Goal: Information Seeking & Learning: Learn about a topic

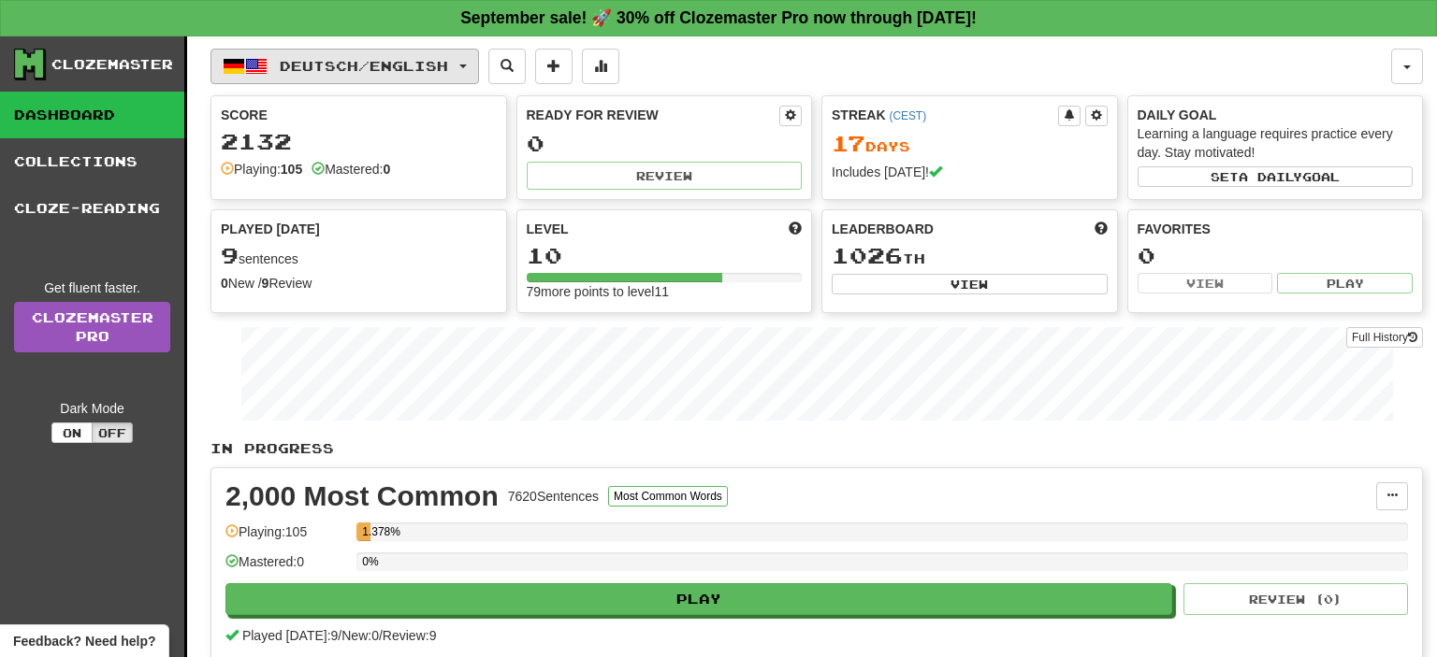
click at [364, 67] on span "Deutsch / English" at bounding box center [364, 66] width 168 height 16
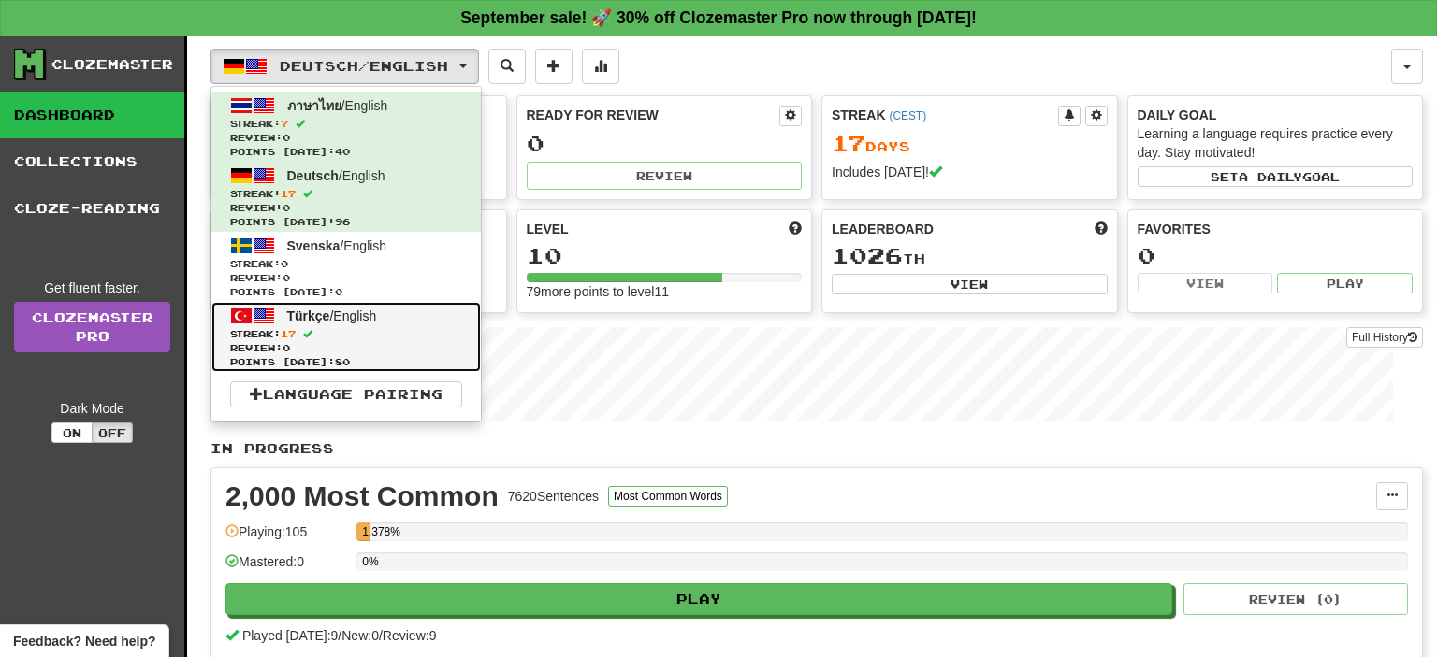
click at [393, 328] on span "Streak: 17" at bounding box center [346, 334] width 232 height 14
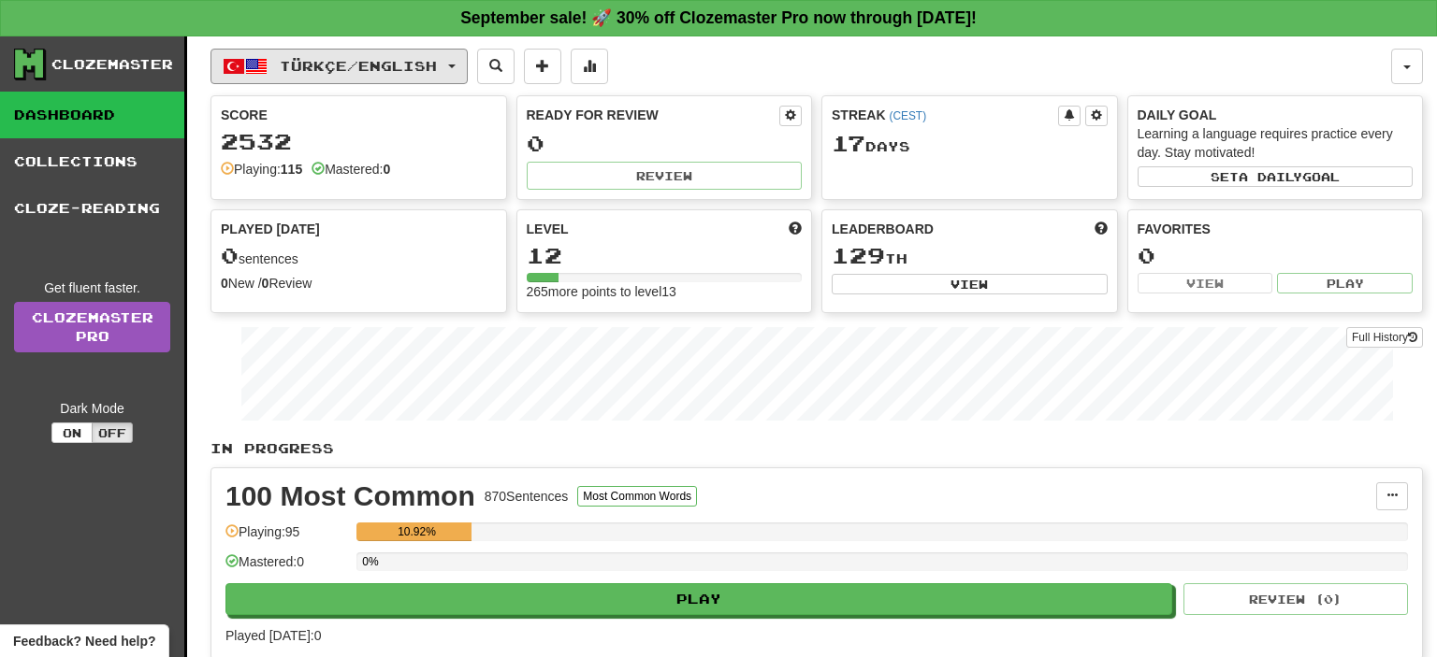
click at [367, 65] on span "Türkçe / English" at bounding box center [358, 66] width 157 height 16
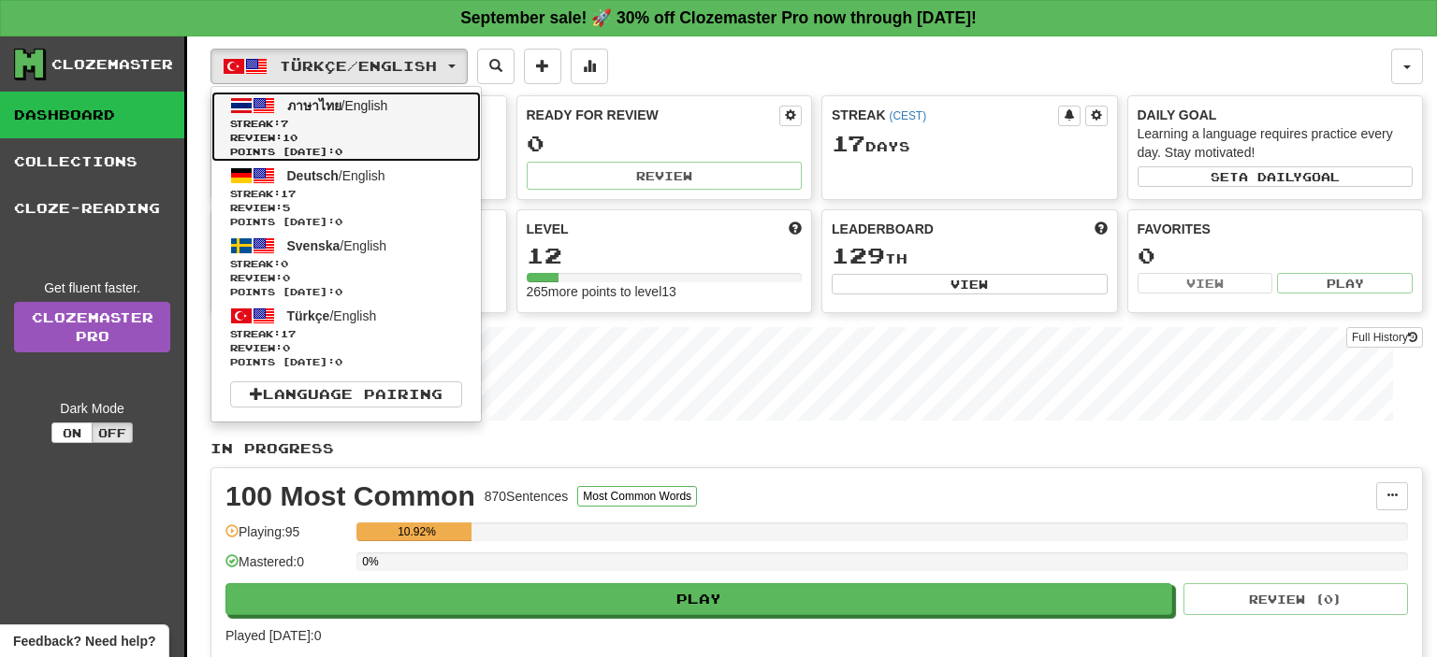
click at [367, 117] on span "Streak: 7" at bounding box center [346, 124] width 232 height 14
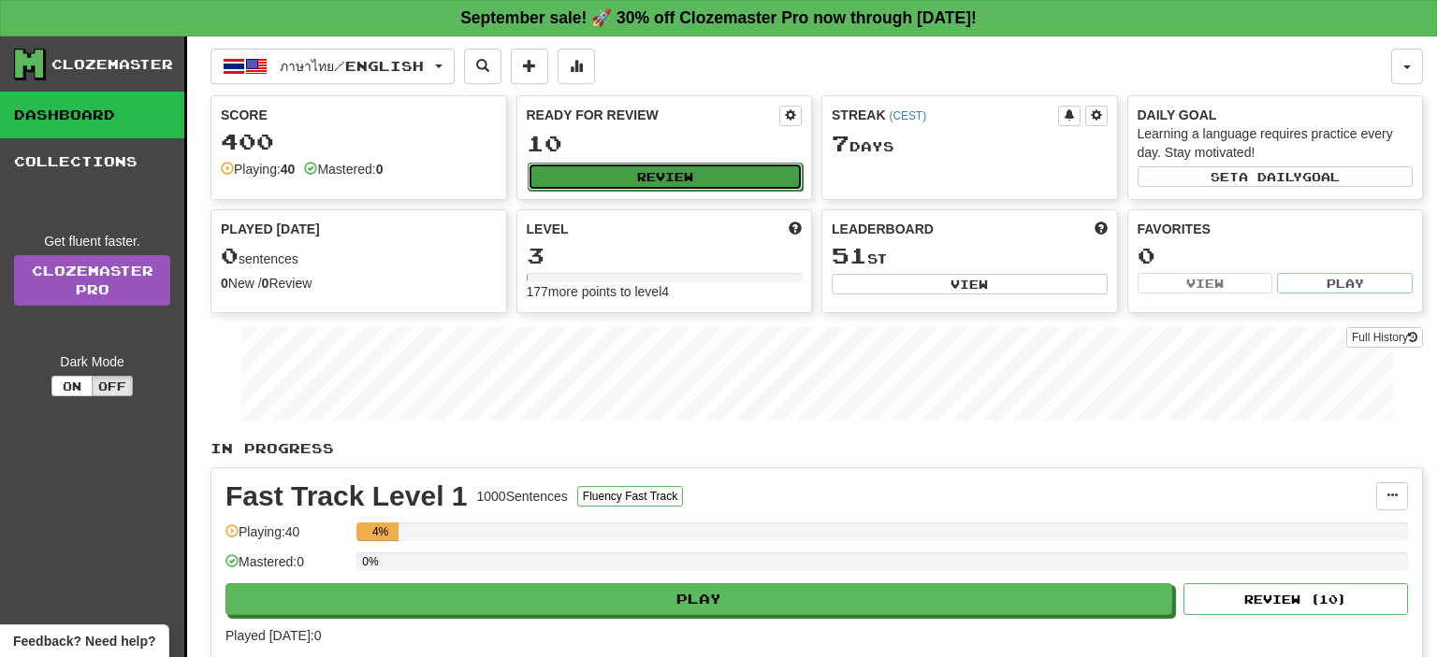
click at [675, 178] on button "Review" at bounding box center [665, 177] width 276 height 28
select select "**"
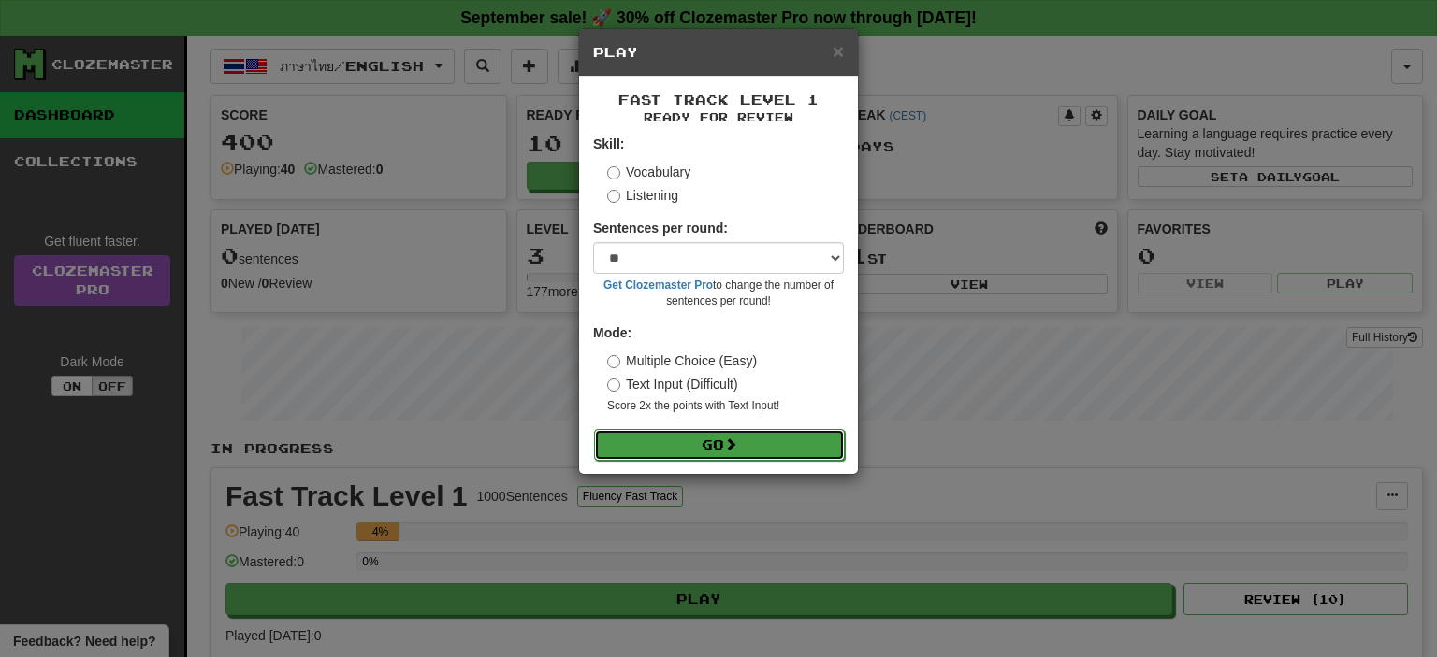
click at [737, 449] on span at bounding box center [730, 444] width 13 height 13
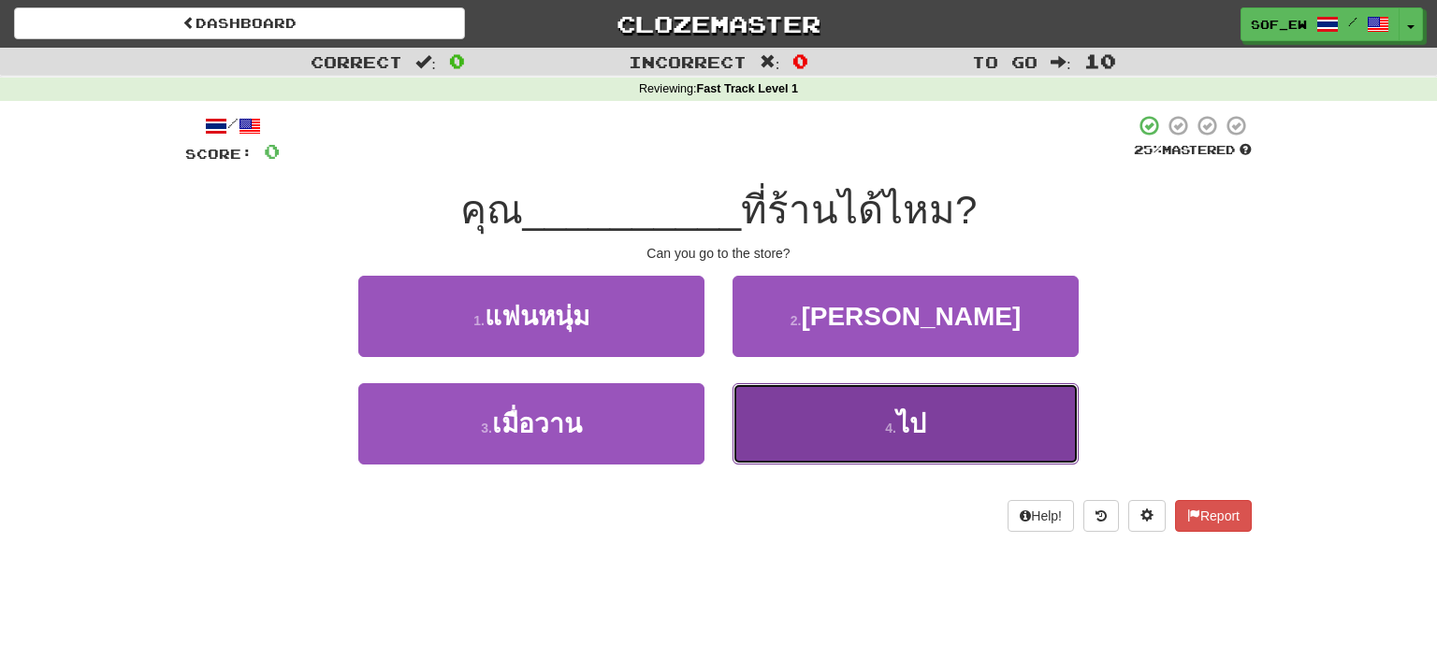
click at [829, 410] on button "4 . ไป" at bounding box center [905, 423] width 346 height 81
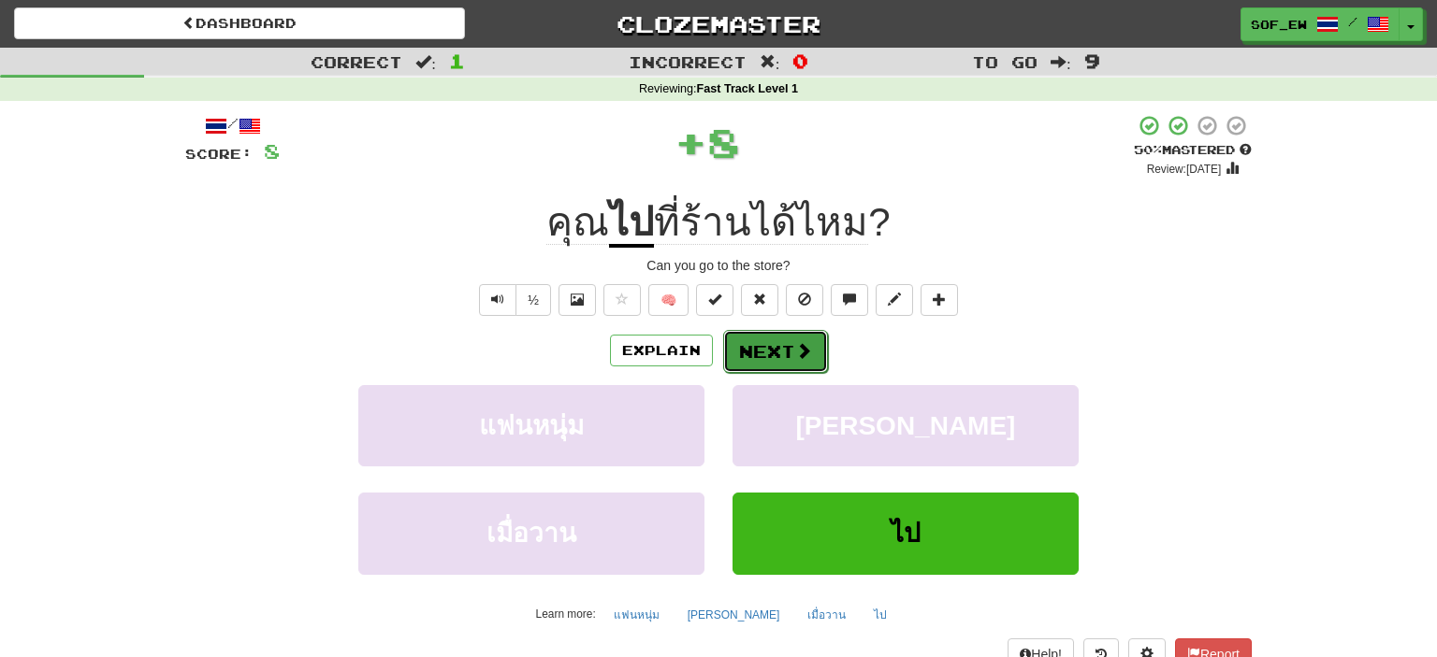
click at [775, 352] on button "Next" at bounding box center [775, 351] width 105 height 43
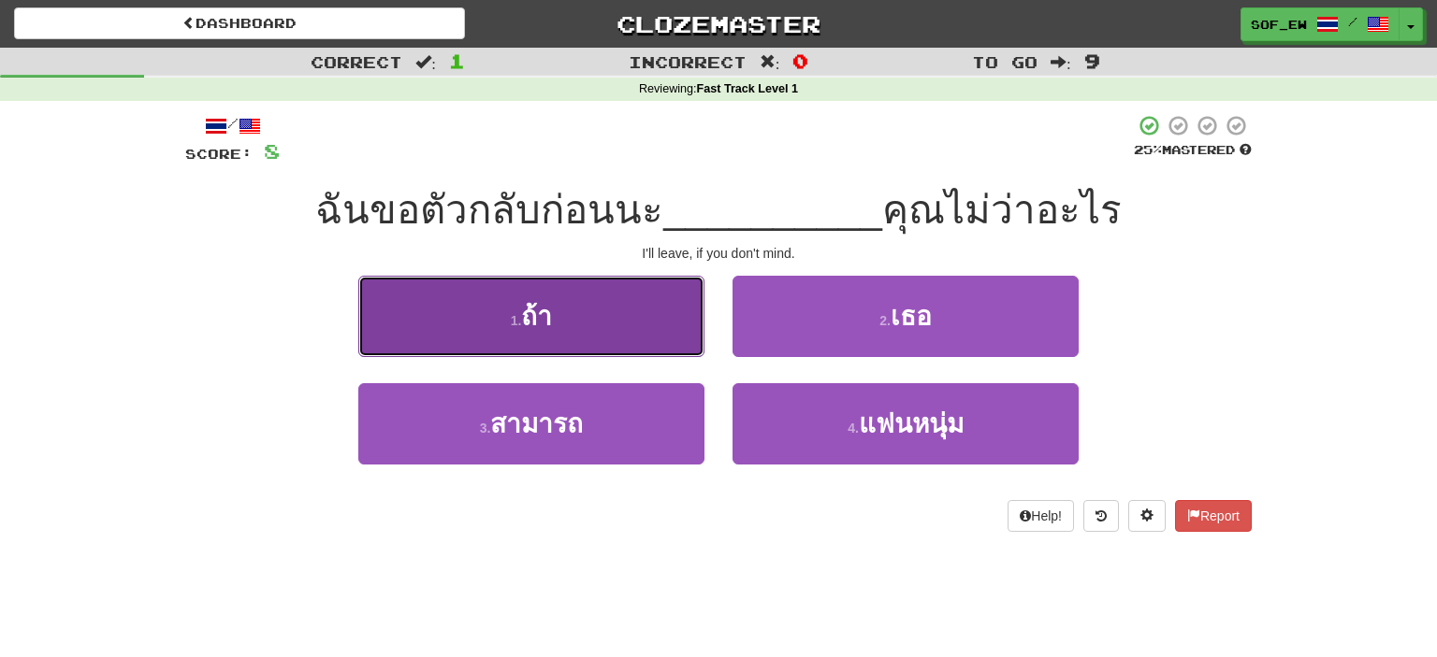
click at [633, 321] on button "1 . ถ้า" at bounding box center [531, 316] width 346 height 81
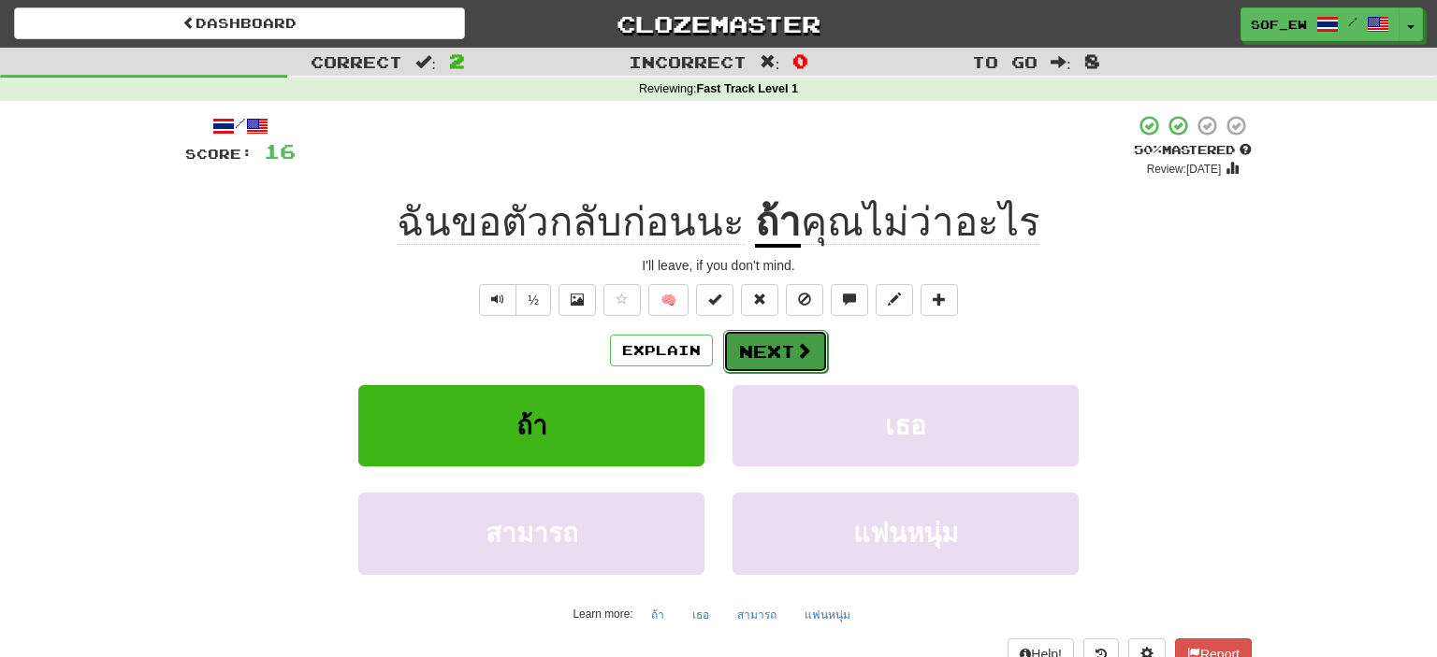
click at [814, 352] on button "Next" at bounding box center [775, 351] width 105 height 43
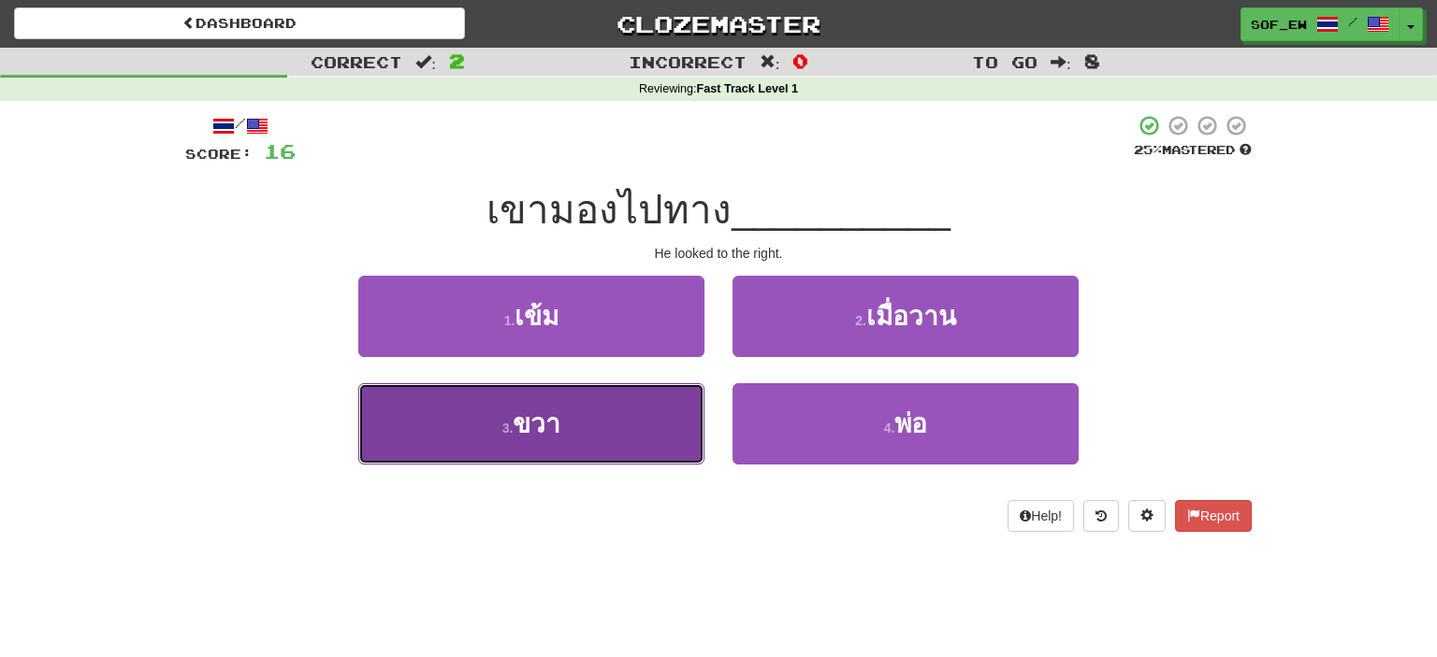
click at [488, 416] on button "3 . ขวา" at bounding box center [531, 423] width 346 height 81
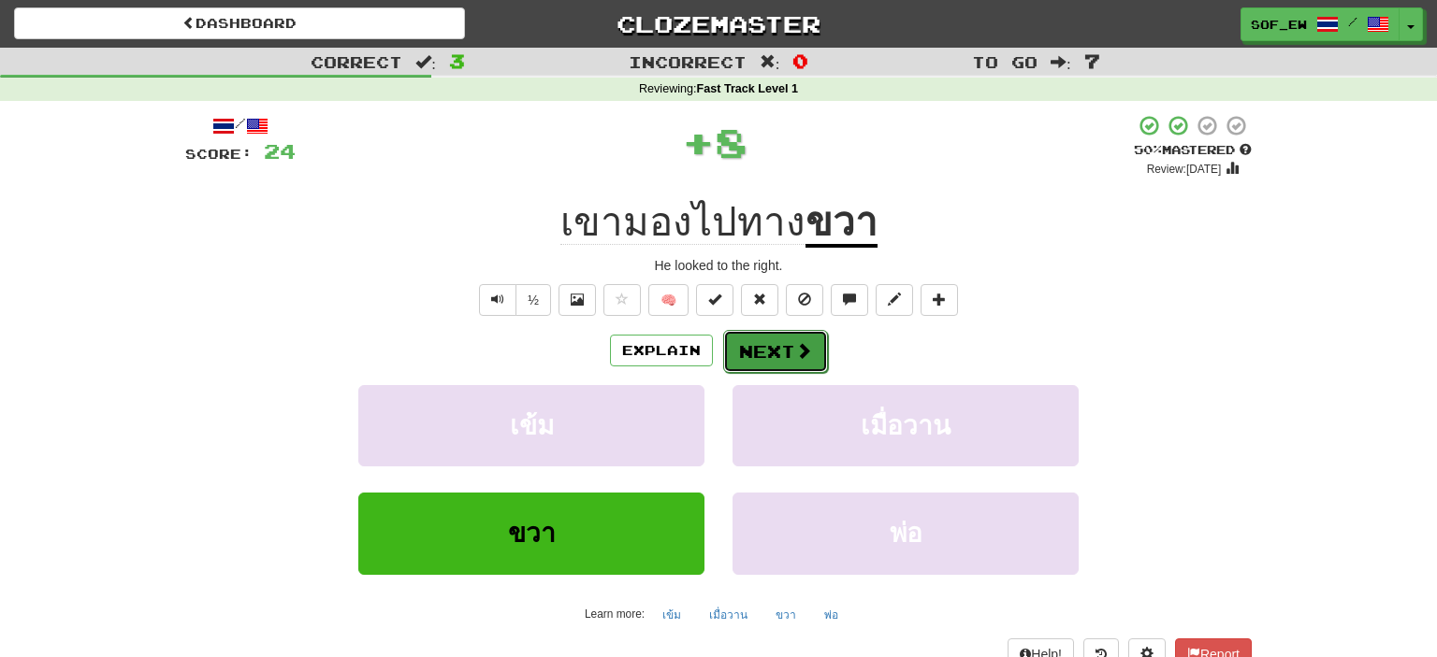
click at [772, 350] on button "Next" at bounding box center [775, 351] width 105 height 43
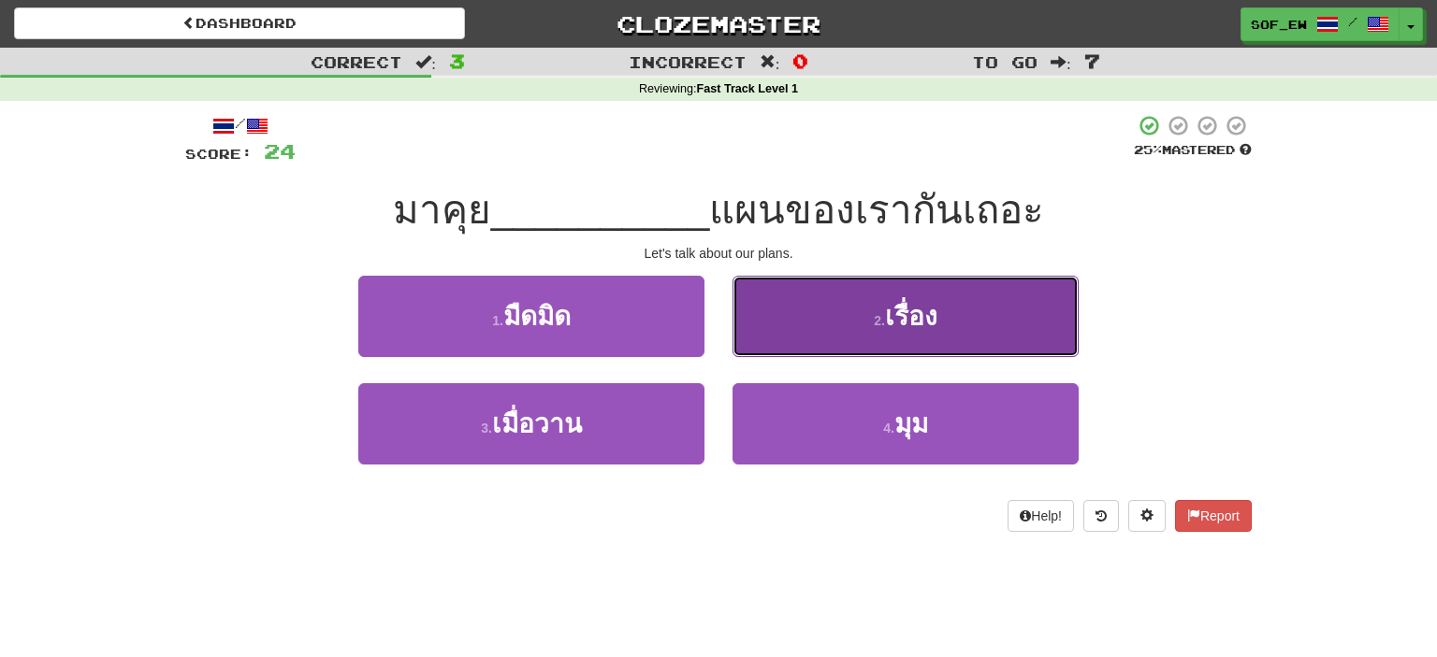
click at [866, 332] on button "2 . เรื่อง" at bounding box center [905, 316] width 346 height 81
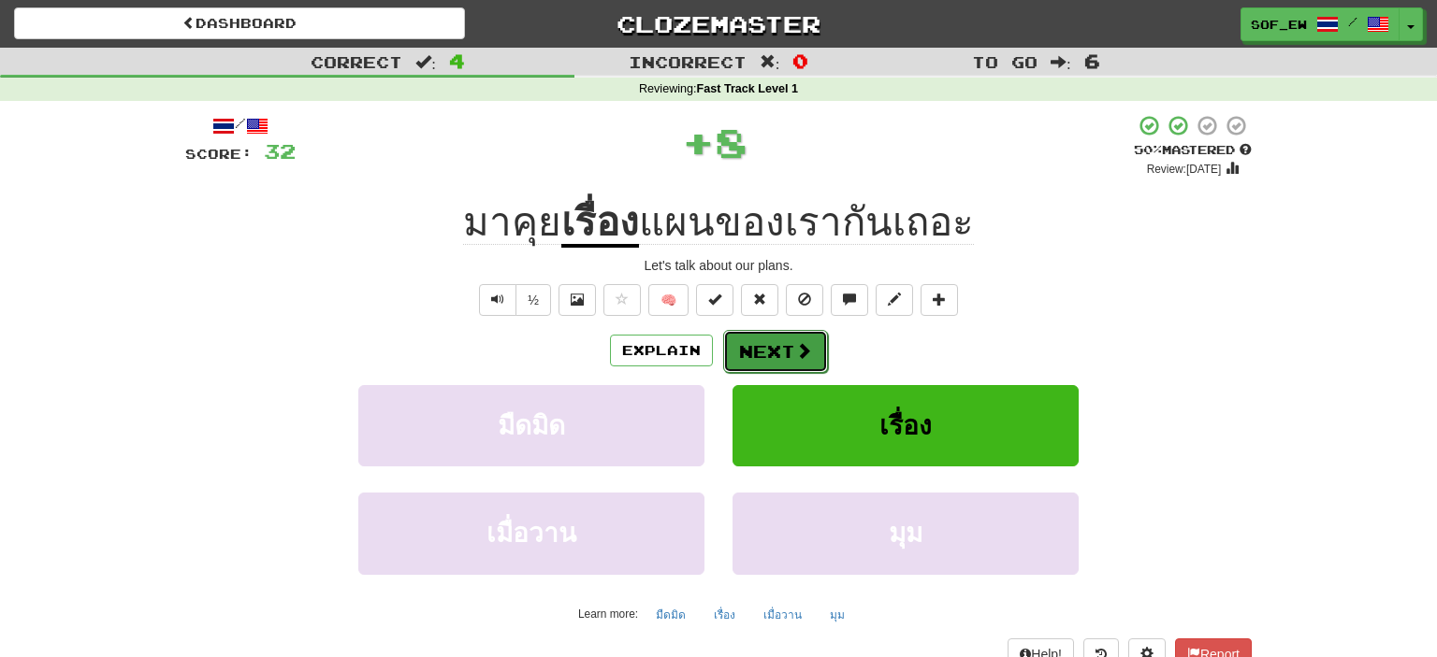
click at [795, 339] on button "Next" at bounding box center [775, 351] width 105 height 43
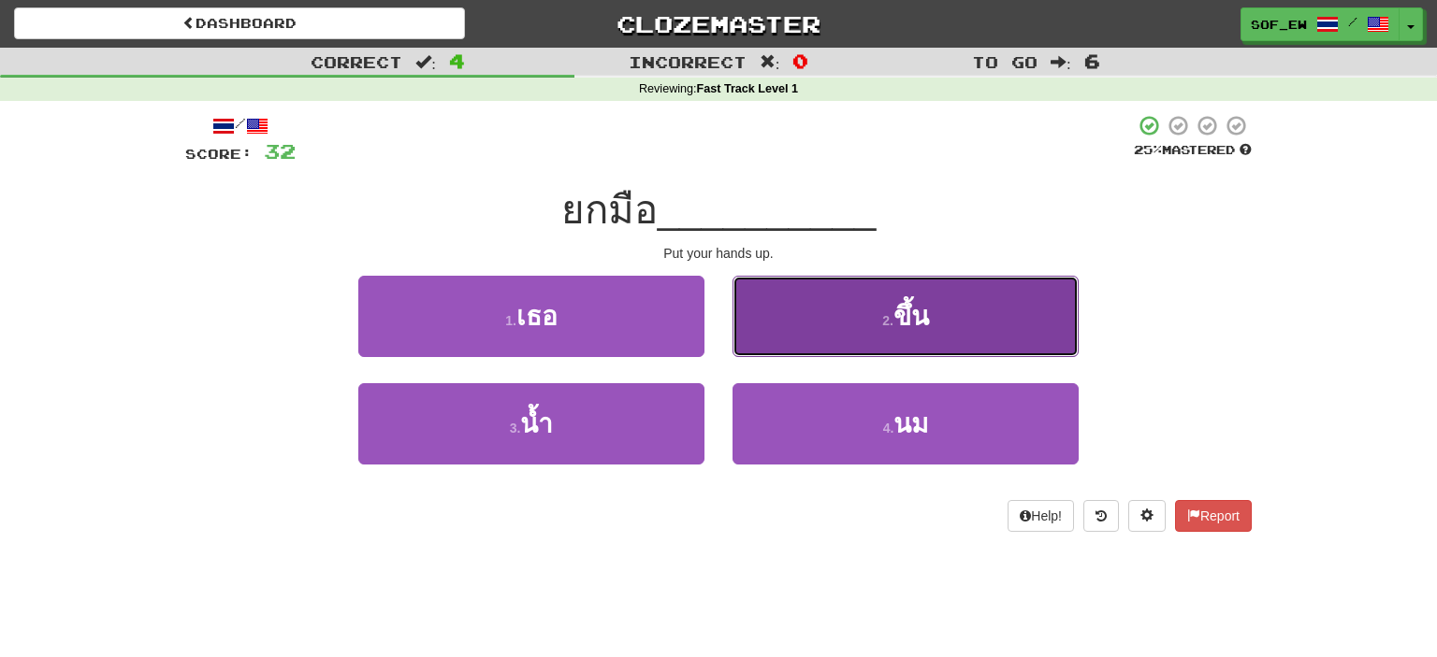
click at [866, 339] on button "2 . ขึ้น" at bounding box center [905, 316] width 346 height 81
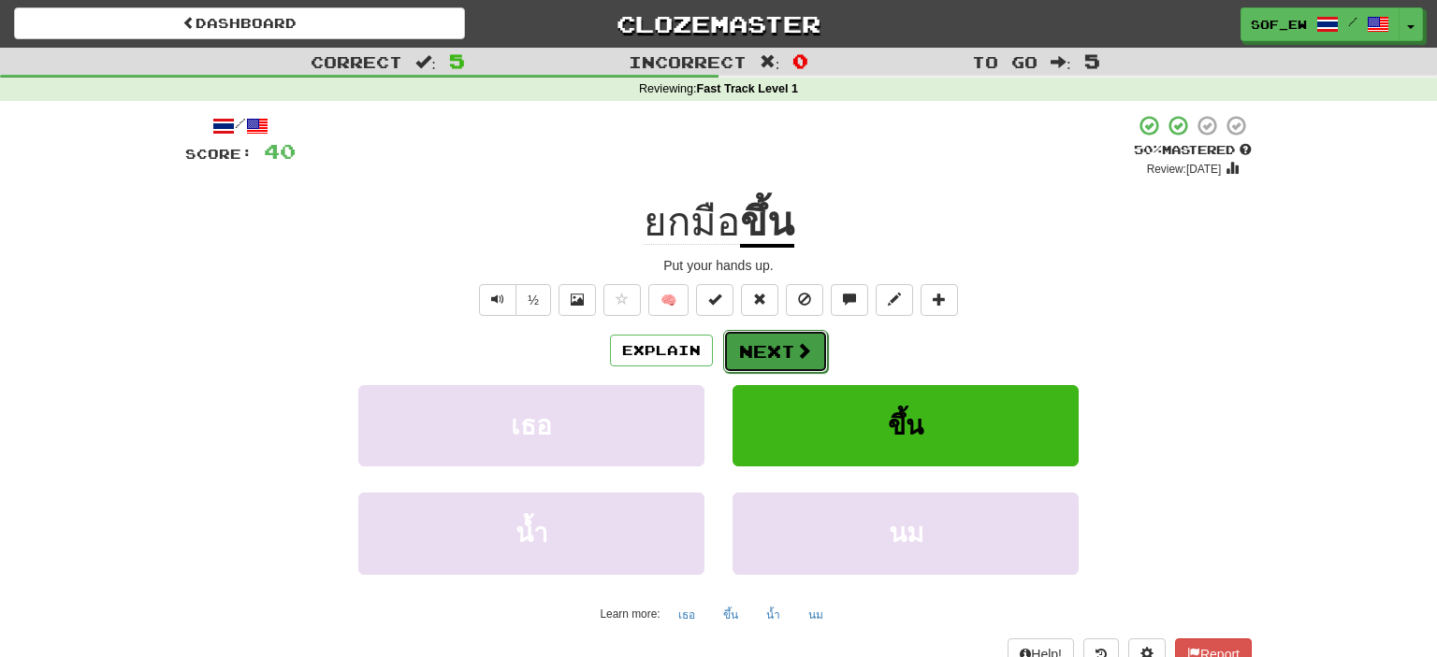
click at [802, 342] on span at bounding box center [803, 350] width 17 height 17
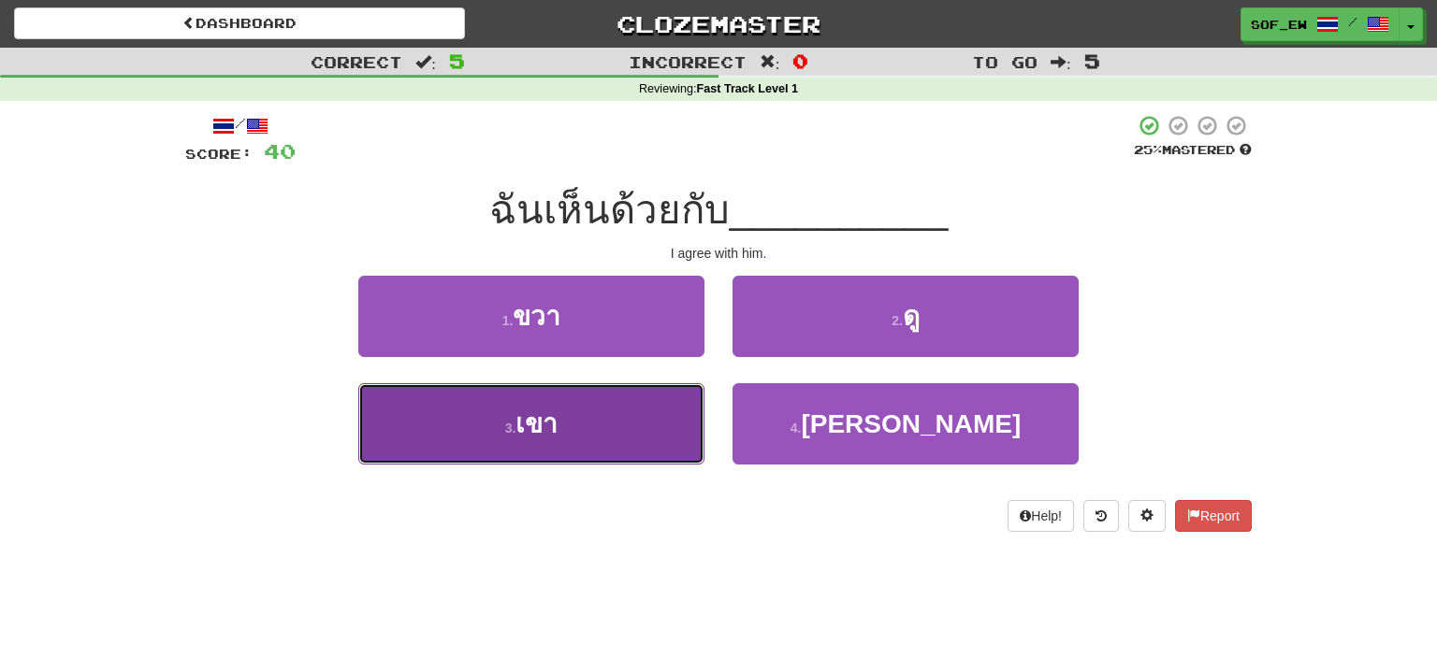
click at [458, 441] on button "3 . เขา" at bounding box center [531, 423] width 346 height 81
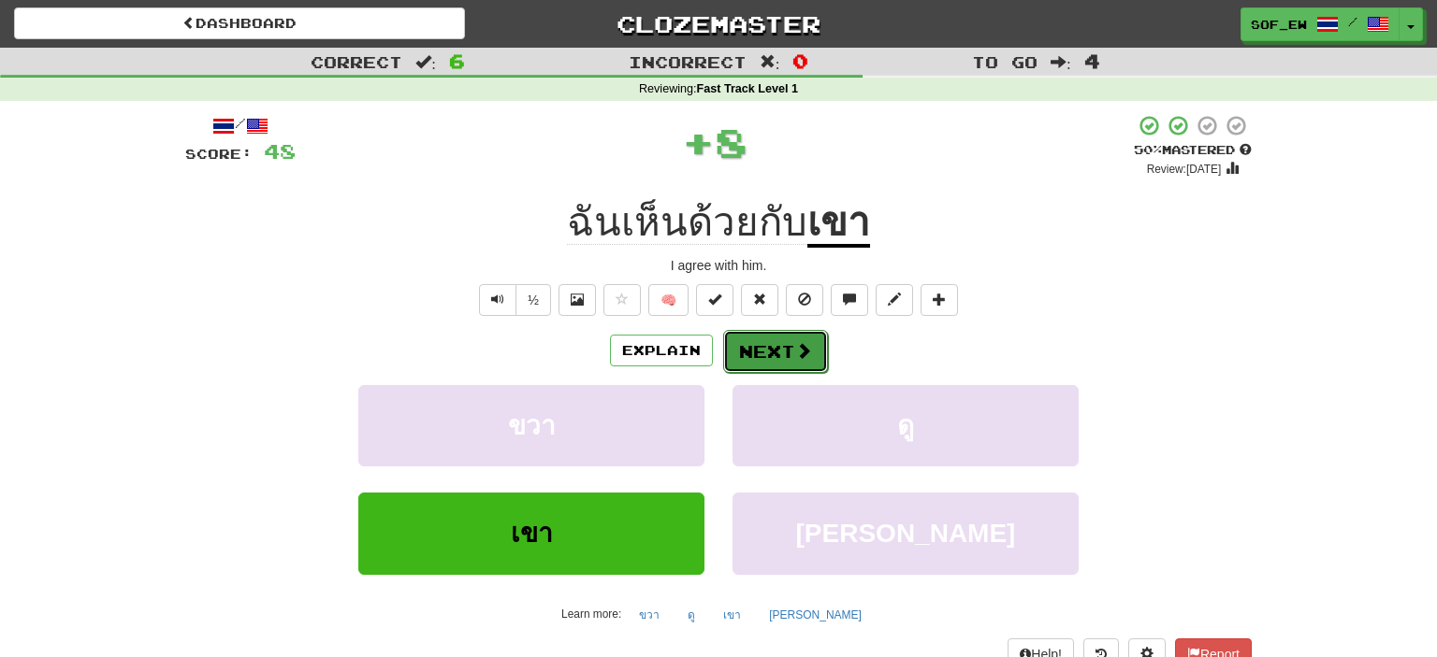
click at [789, 366] on button "Next" at bounding box center [775, 351] width 105 height 43
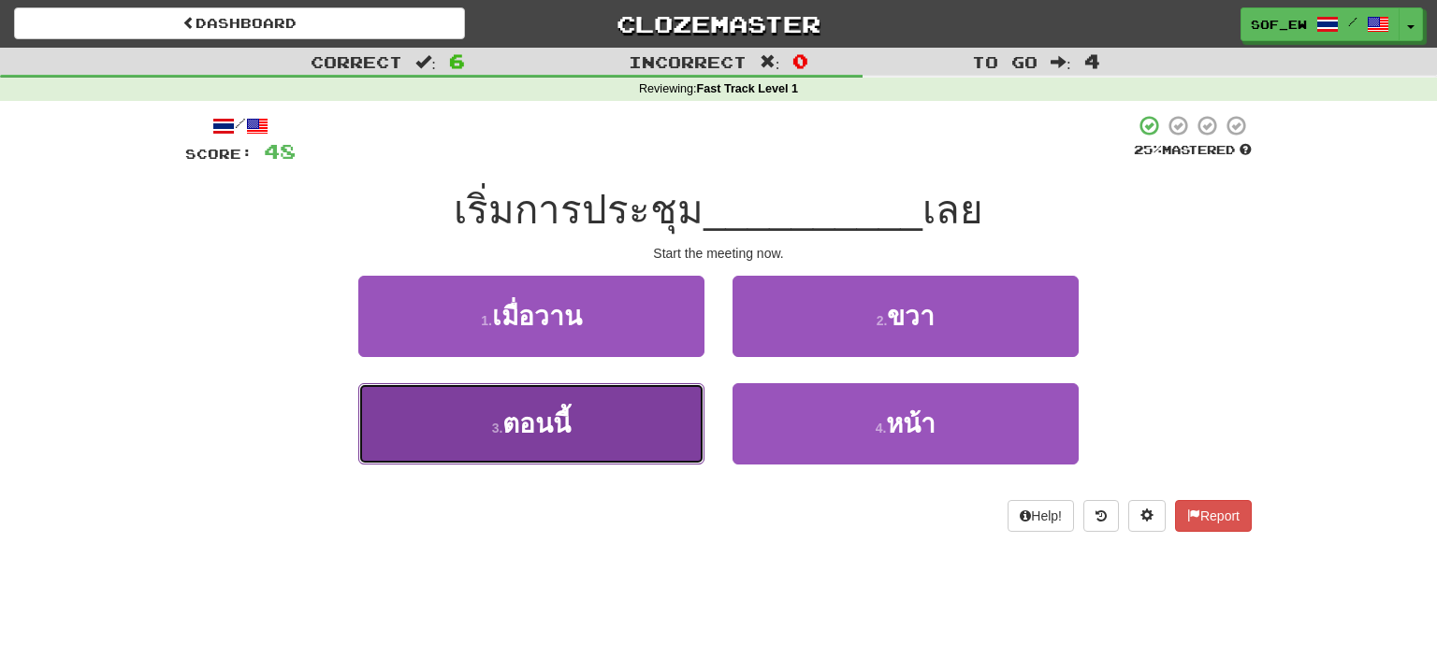
click at [582, 446] on button "3 . ตอนนี้" at bounding box center [531, 423] width 346 height 81
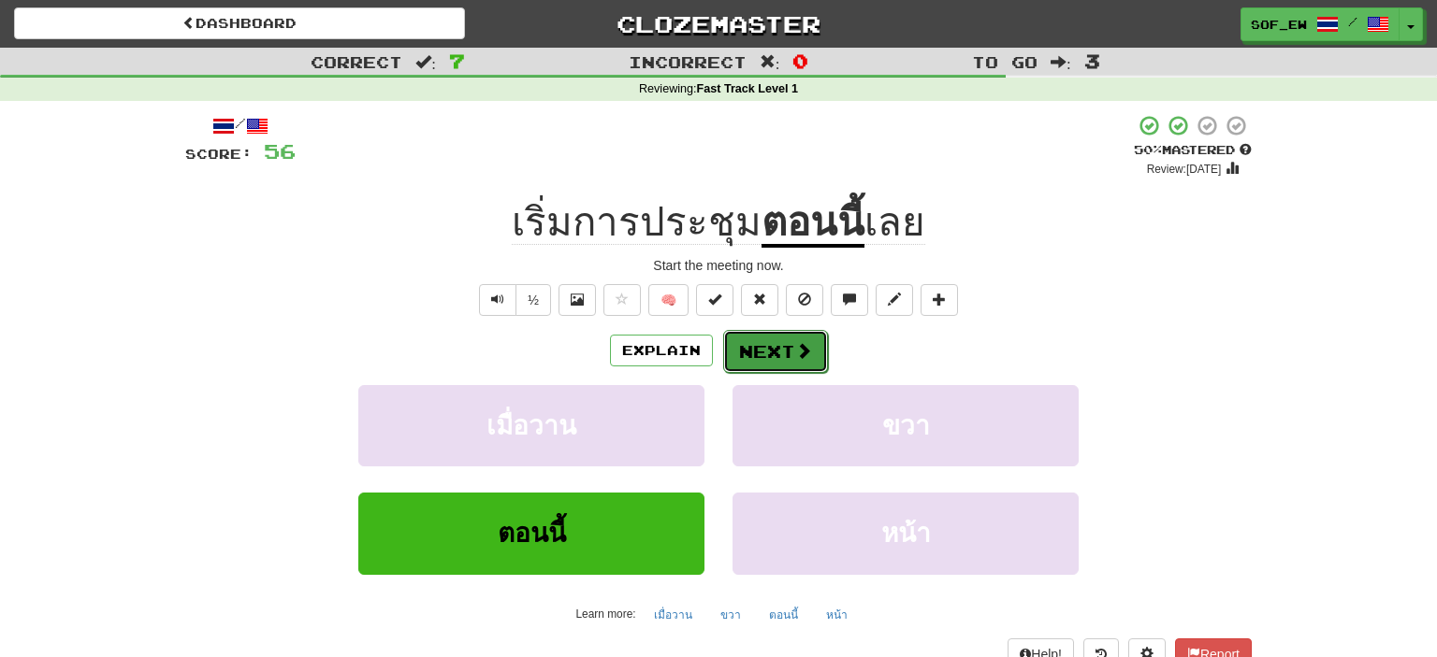
click at [790, 339] on button "Next" at bounding box center [775, 351] width 105 height 43
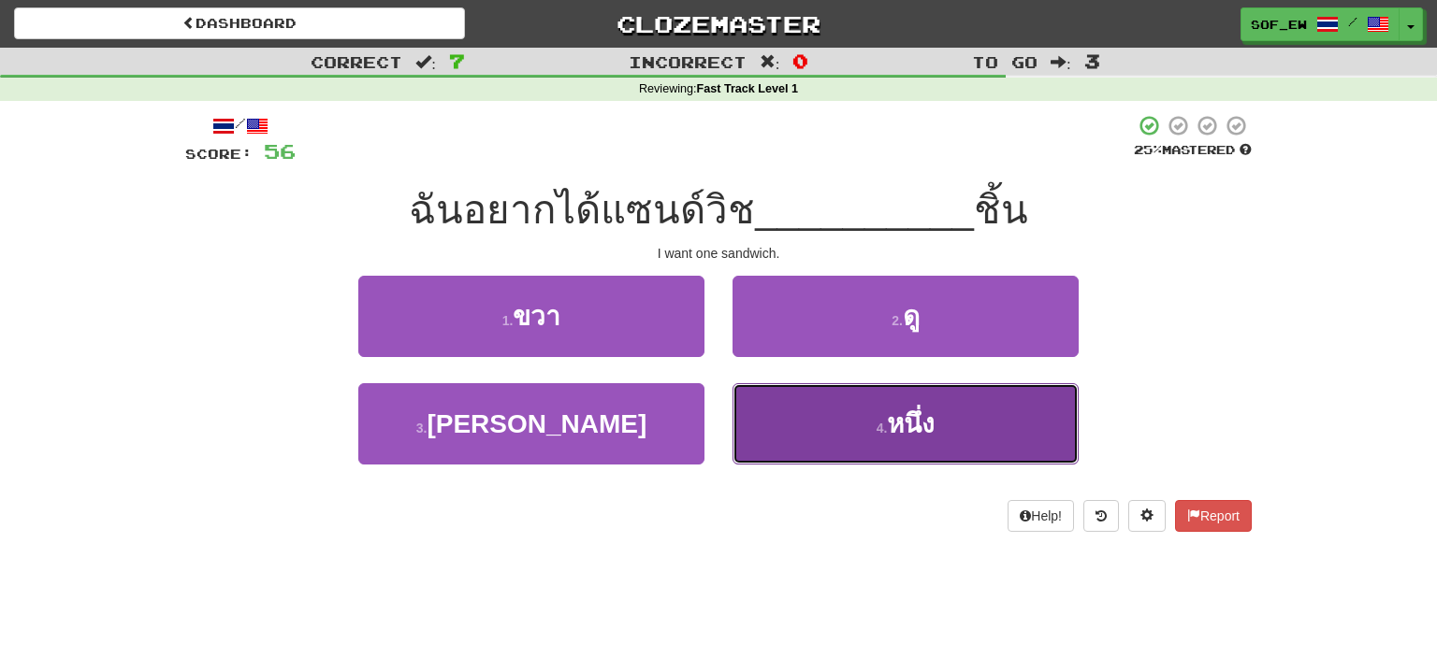
click at [855, 418] on button "4 . หนึ่ง" at bounding box center [905, 423] width 346 height 81
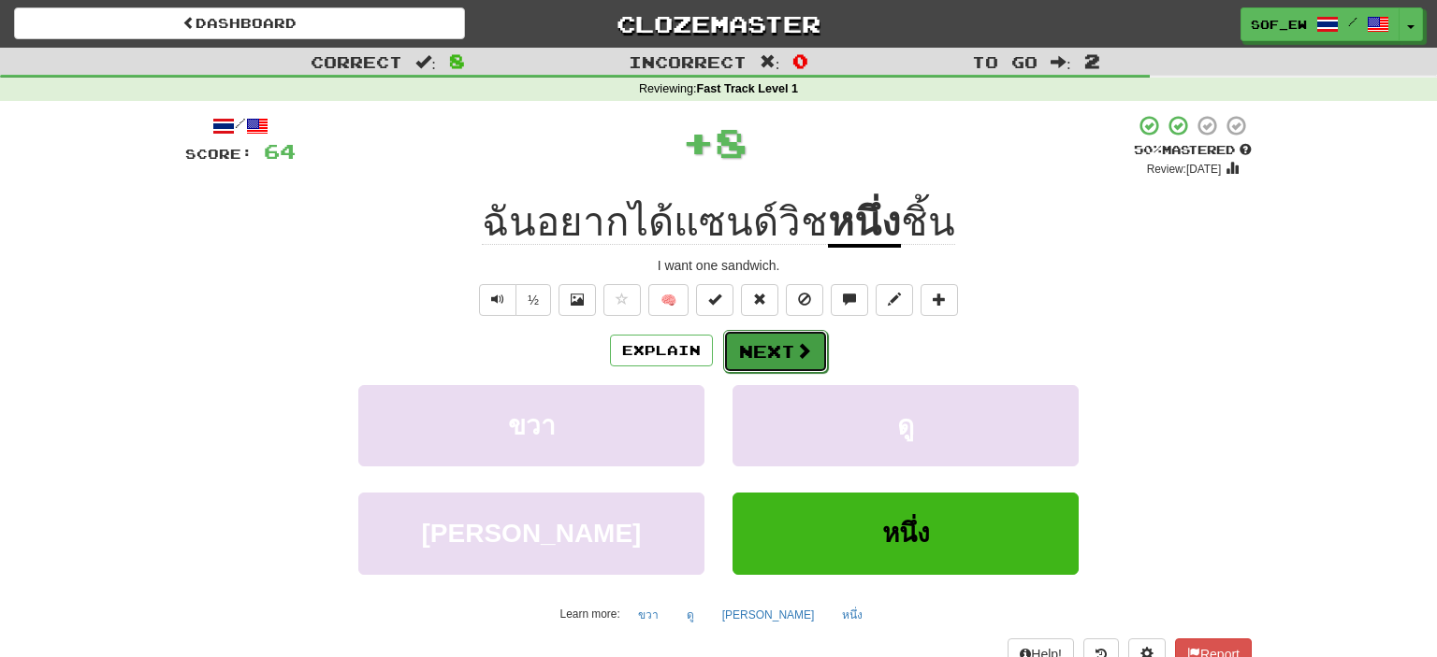
click at [775, 338] on button "Next" at bounding box center [775, 351] width 105 height 43
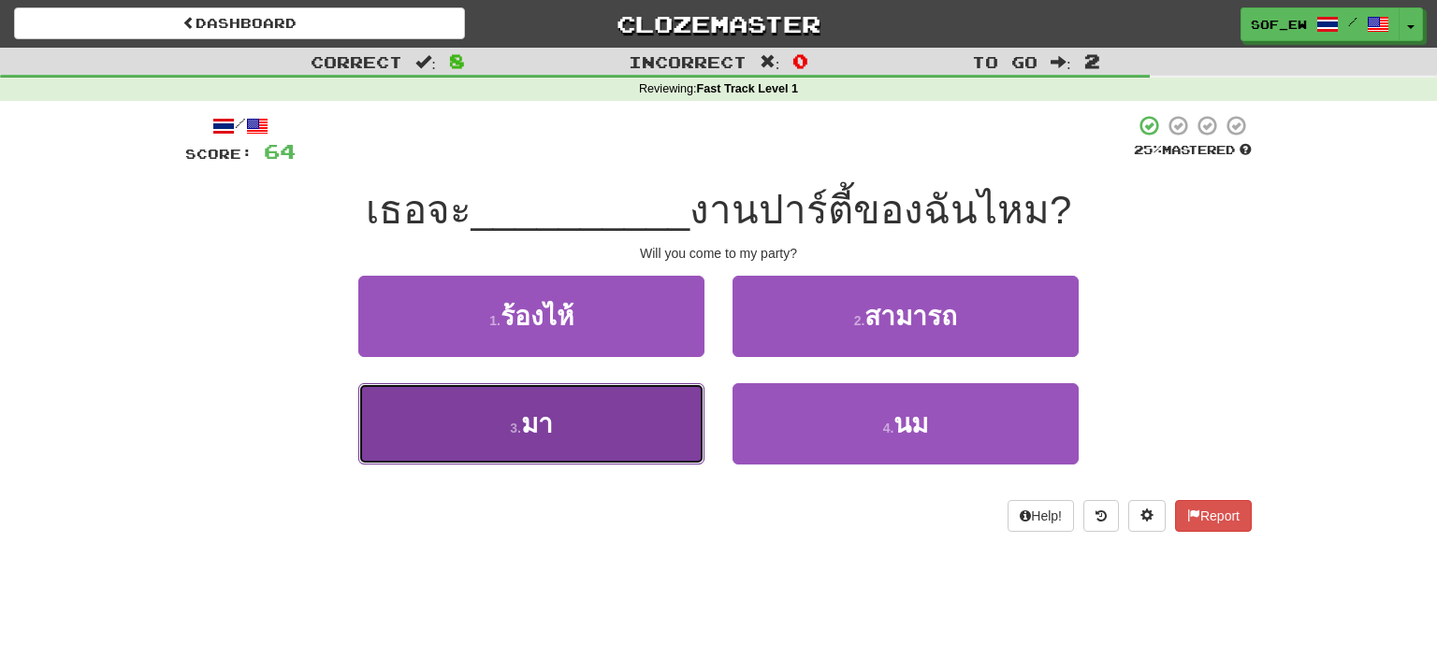
click at [586, 462] on button "3 . มา" at bounding box center [531, 423] width 346 height 81
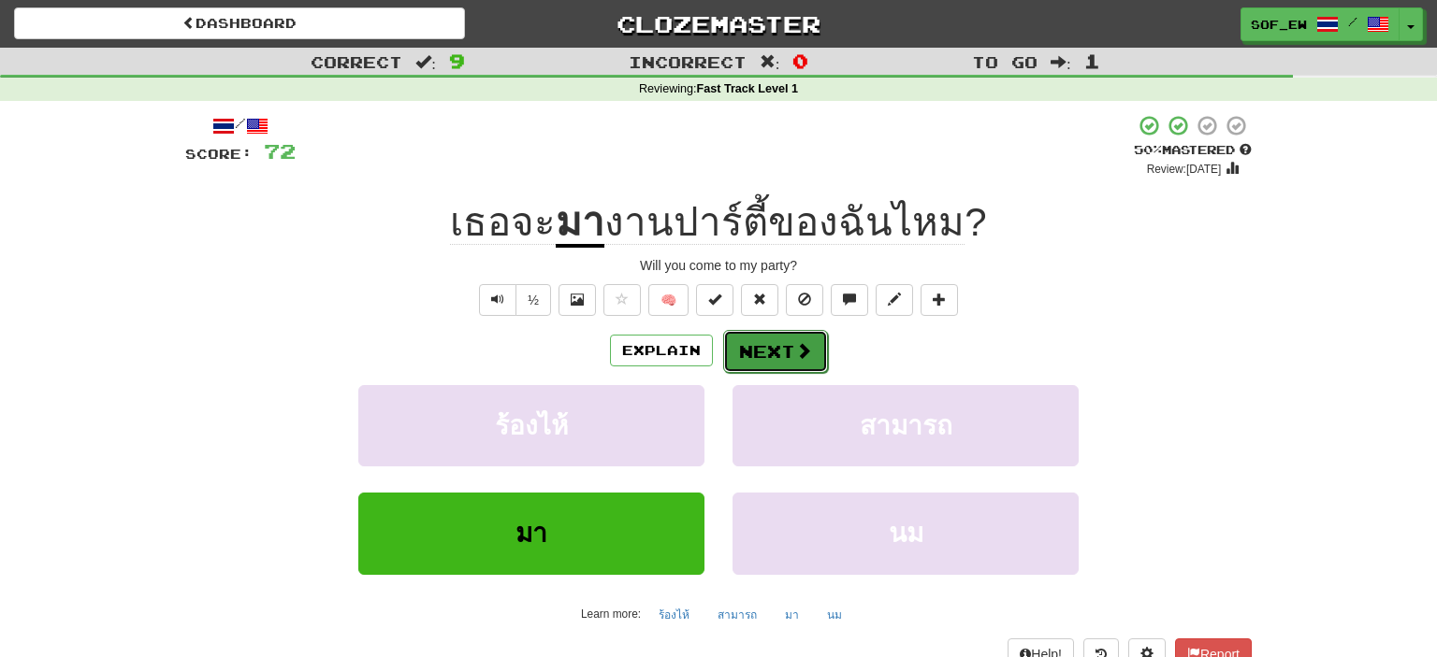
click at [755, 348] on button "Next" at bounding box center [775, 351] width 105 height 43
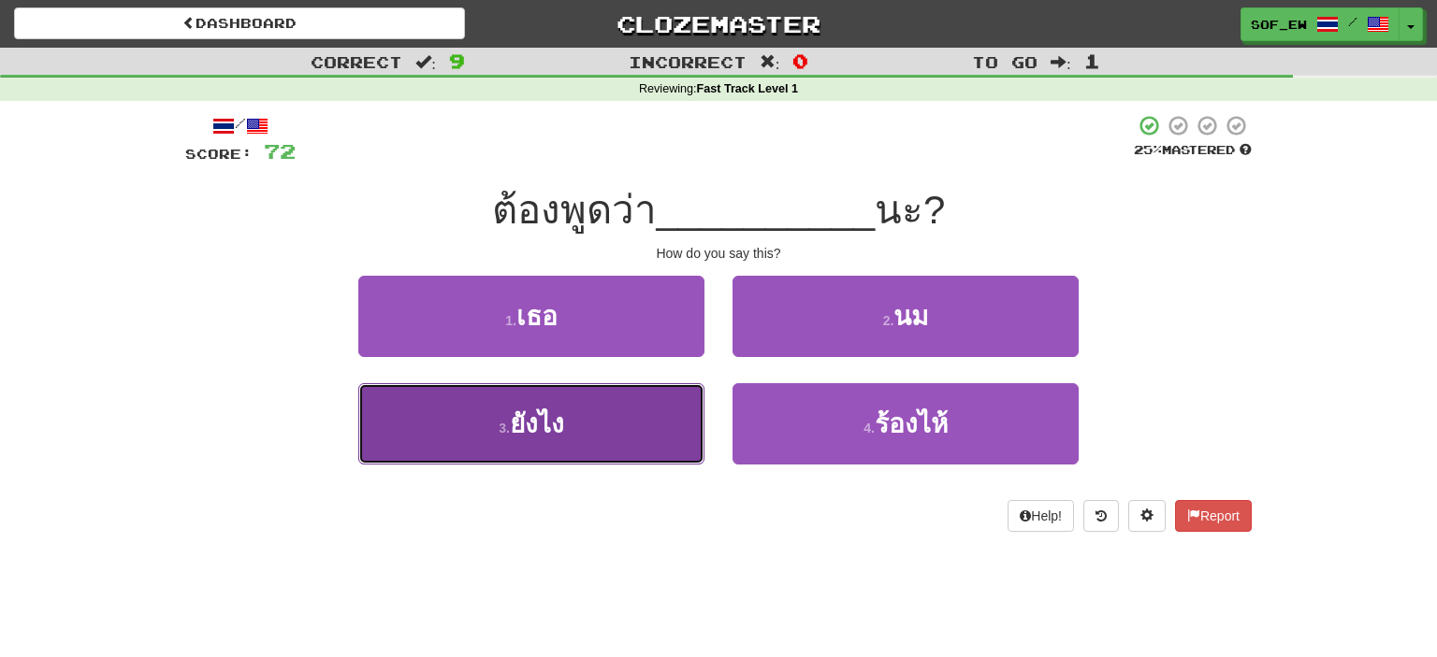
click at [644, 396] on button "3 . ยังไง" at bounding box center [531, 423] width 346 height 81
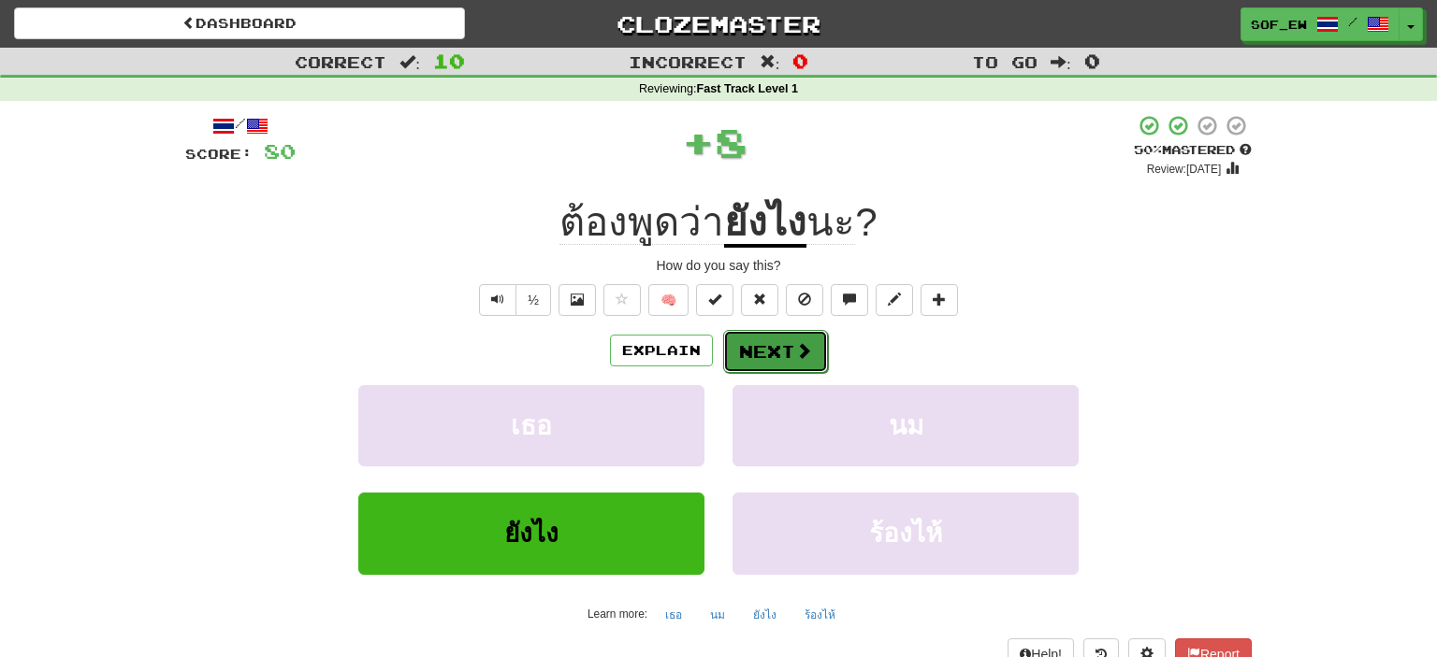
click at [792, 350] on button "Next" at bounding box center [775, 351] width 105 height 43
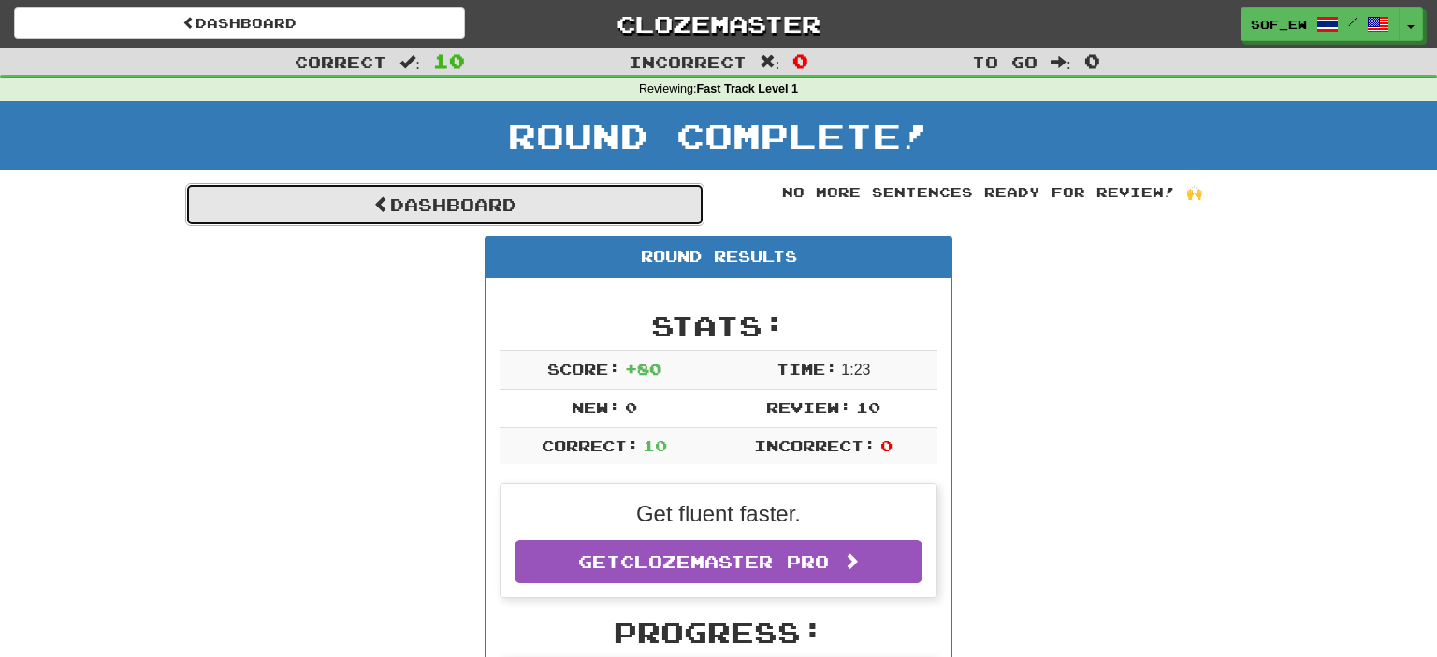
click at [576, 210] on link "Dashboard" at bounding box center [444, 204] width 519 height 43
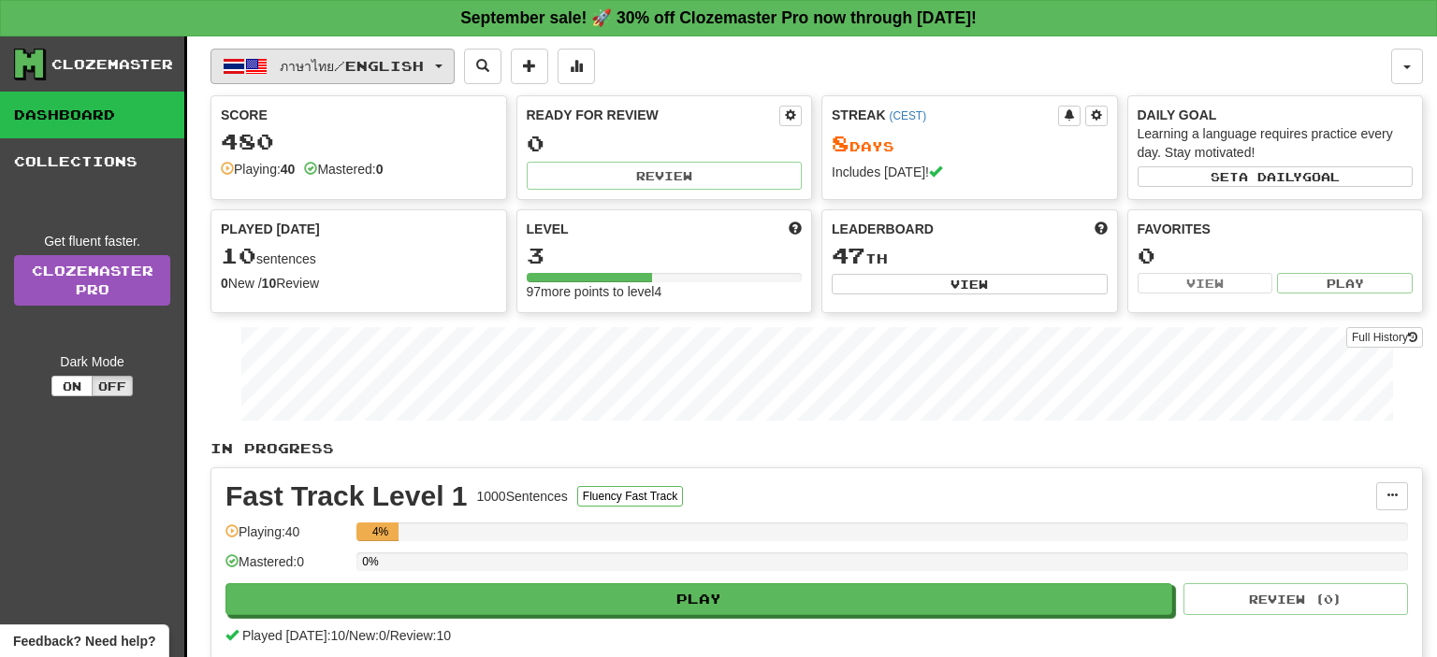
click at [400, 62] on span "ภาษาไทย / English" at bounding box center [352, 66] width 144 height 16
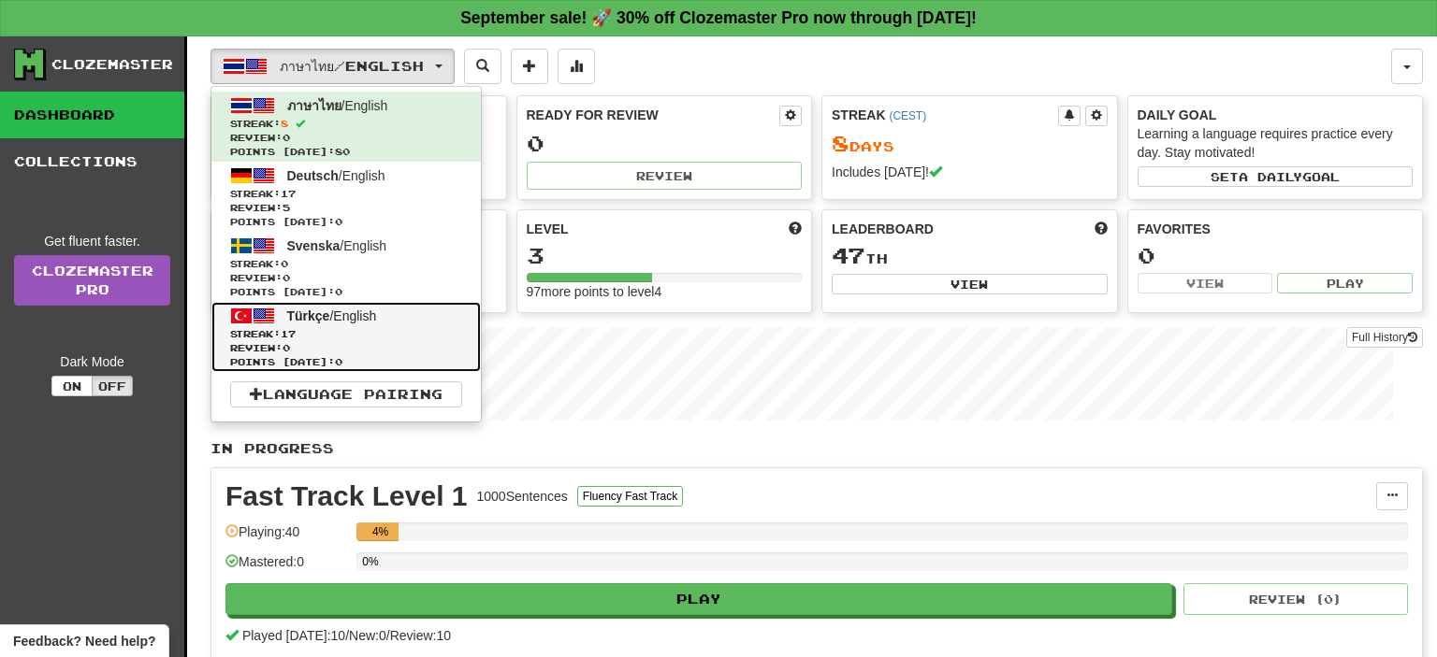
click at [367, 325] on link "Türkçe / English Streak: 17 Review: 0 Points today: 0" at bounding box center [345, 337] width 269 height 70
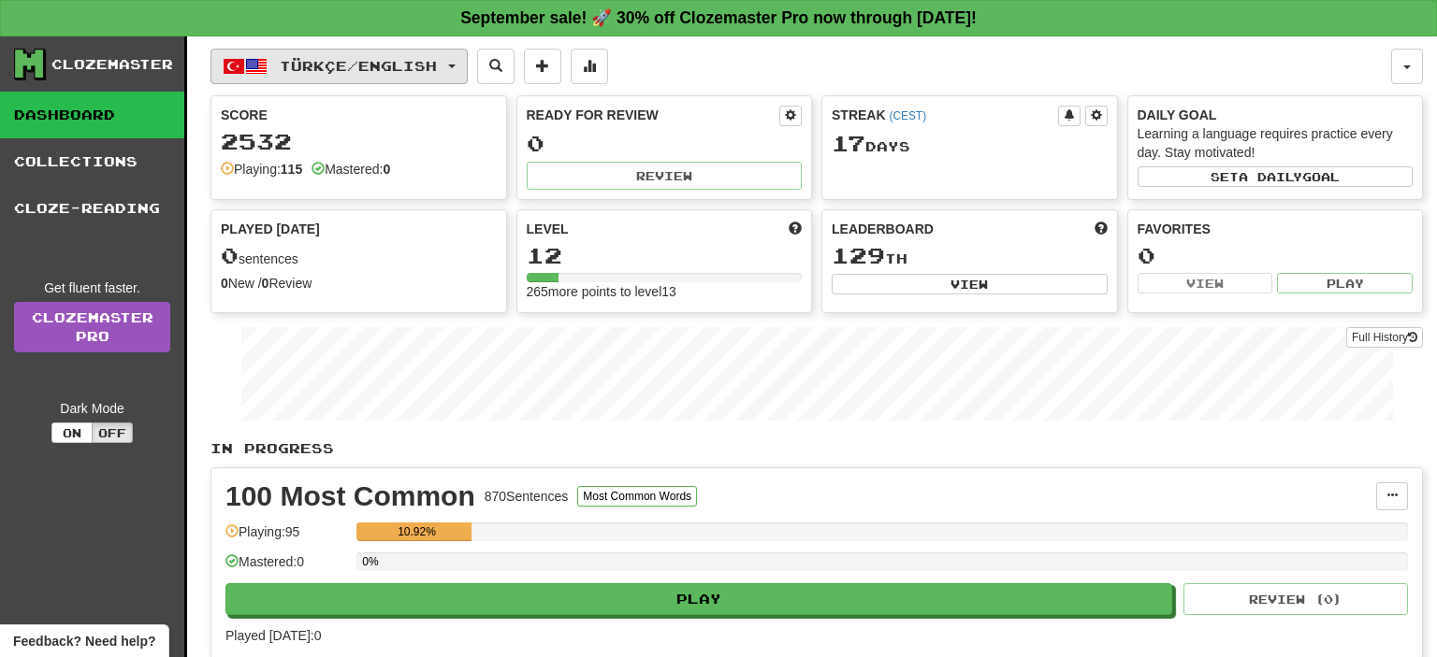
click at [415, 67] on span "Türkçe / English" at bounding box center [358, 66] width 157 height 16
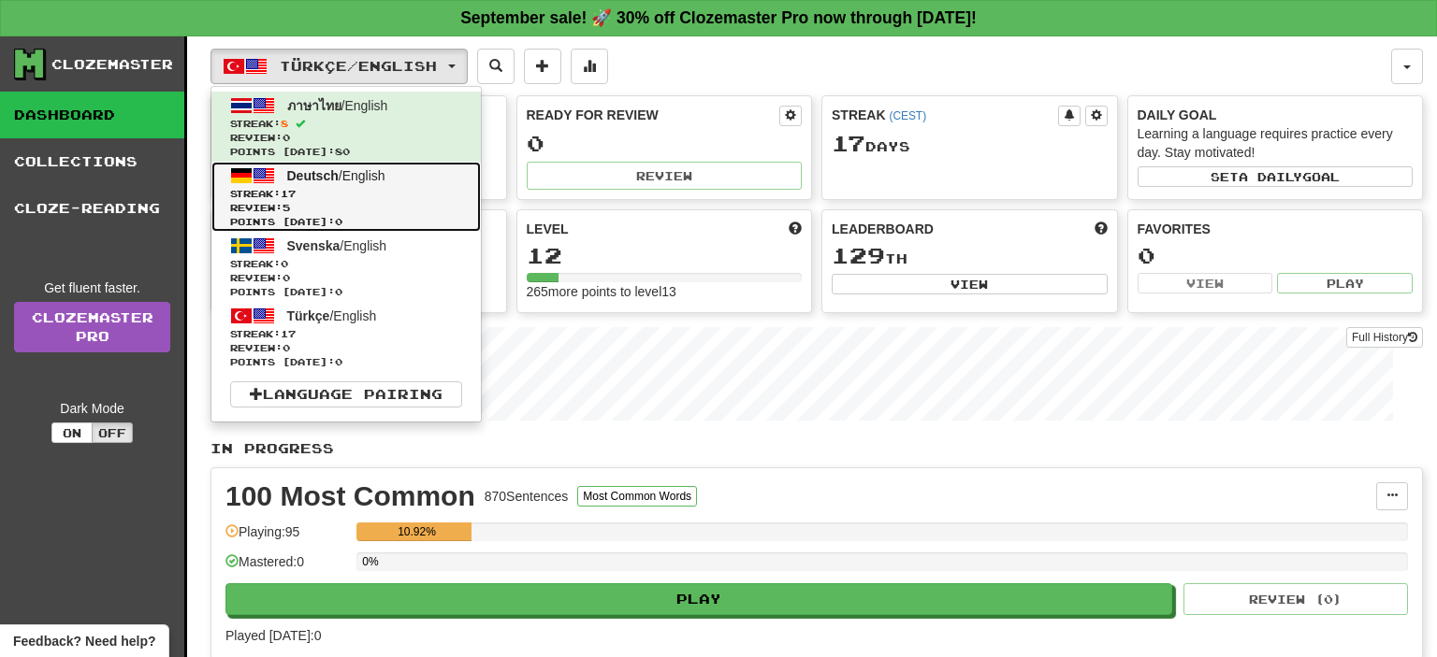
click at [369, 207] on span "Review: 5" at bounding box center [346, 208] width 232 height 14
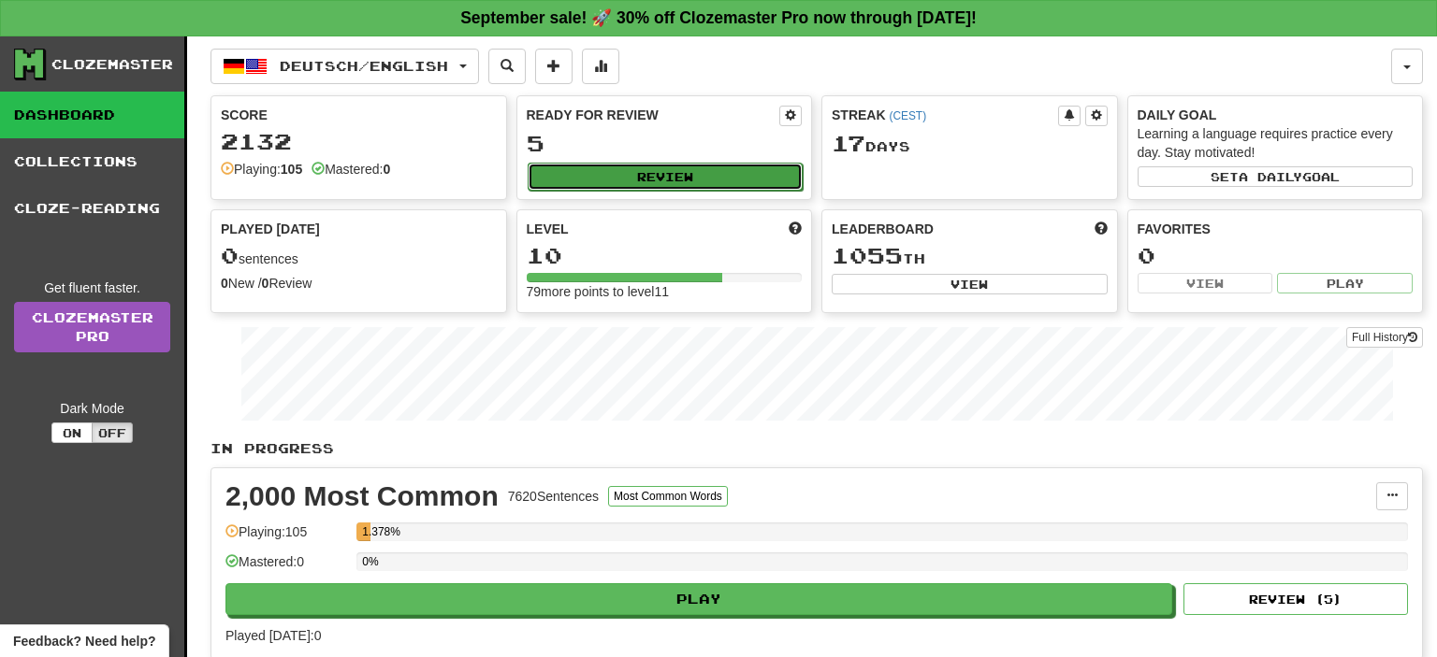
click at [698, 178] on button "Review" at bounding box center [665, 177] width 276 height 28
select select "**"
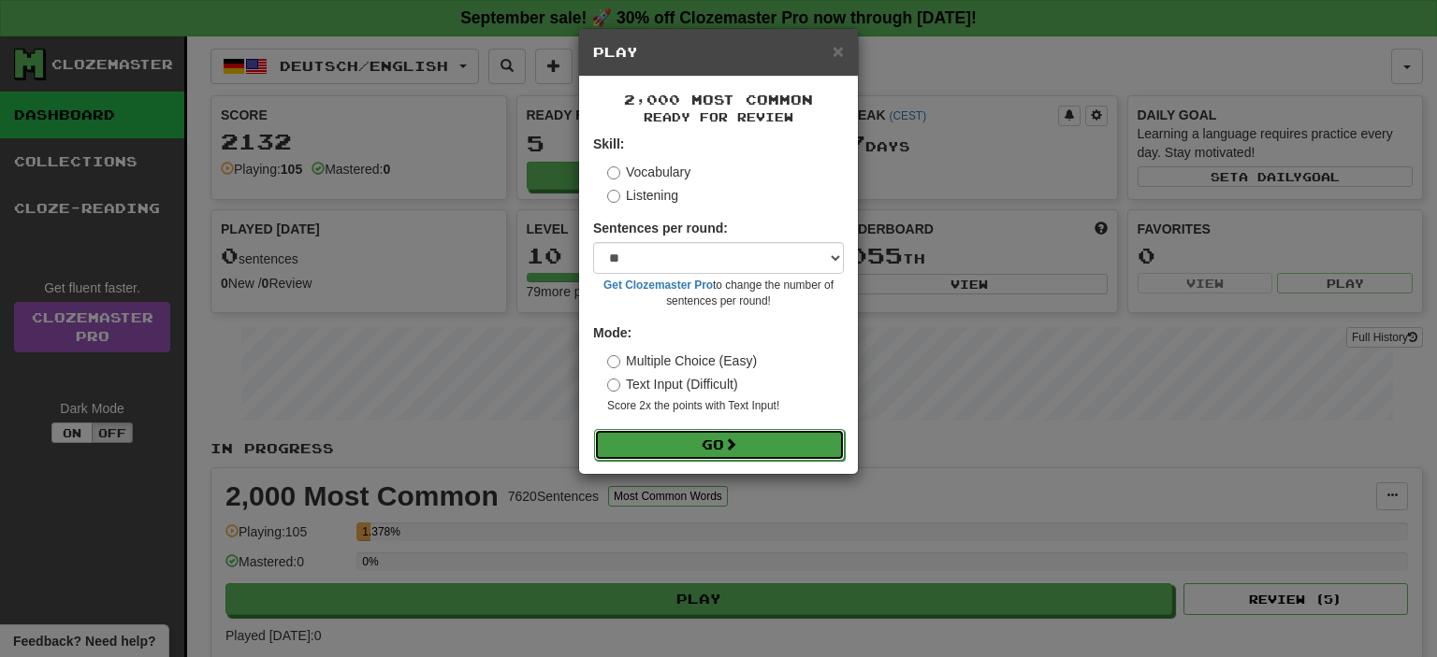
click at [692, 439] on button "Go" at bounding box center [719, 445] width 251 height 32
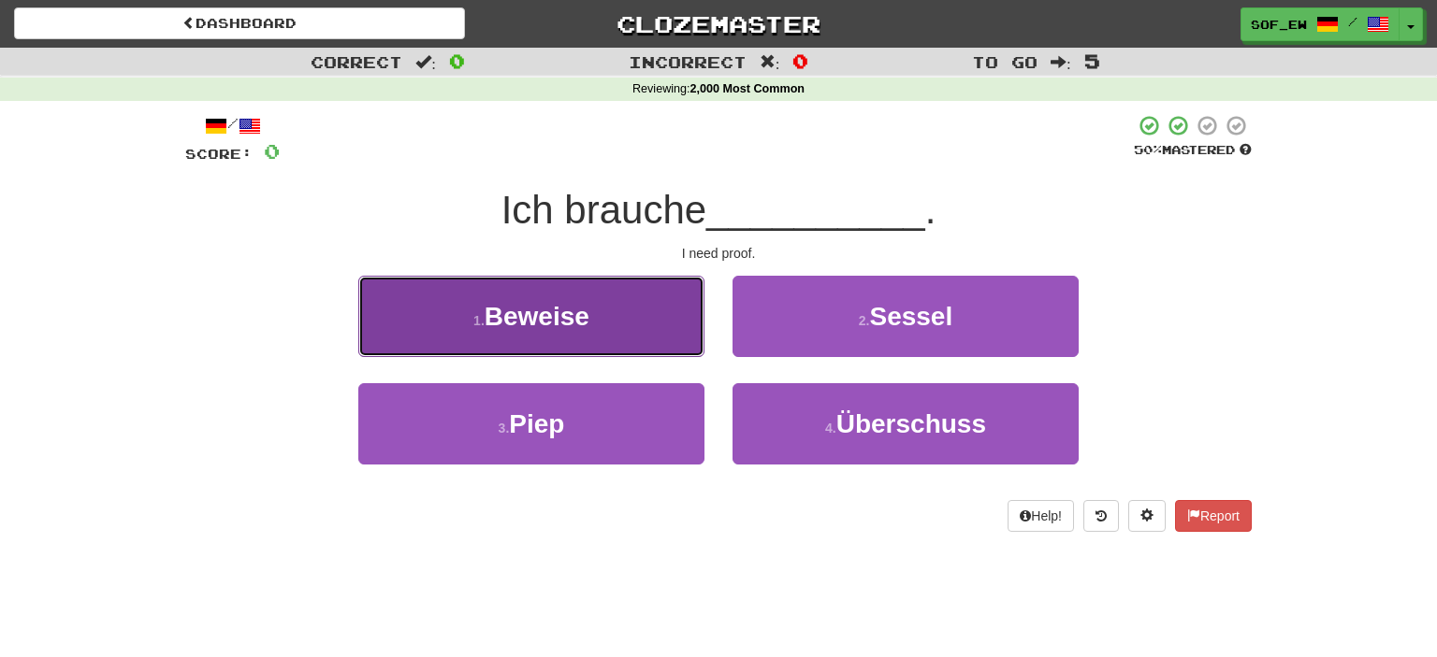
click at [622, 314] on button "1 . Beweise" at bounding box center [531, 316] width 346 height 81
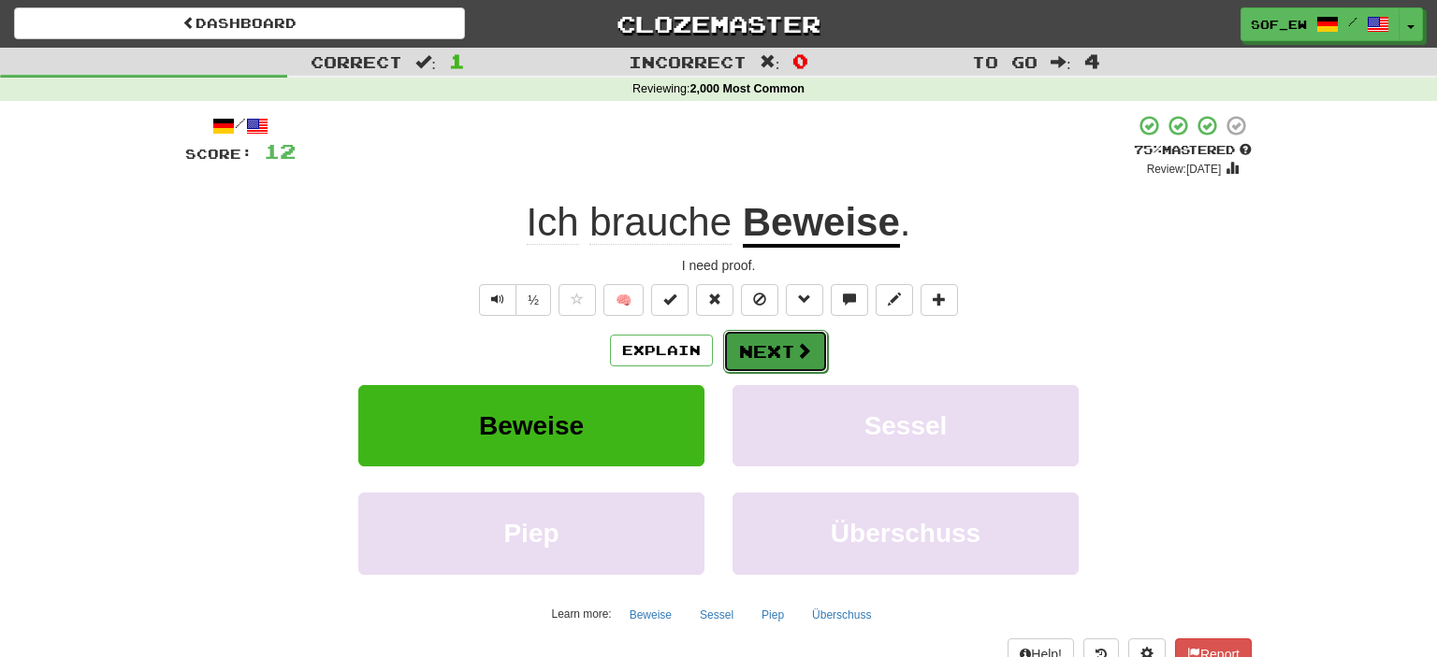
click at [815, 365] on button "Next" at bounding box center [775, 351] width 105 height 43
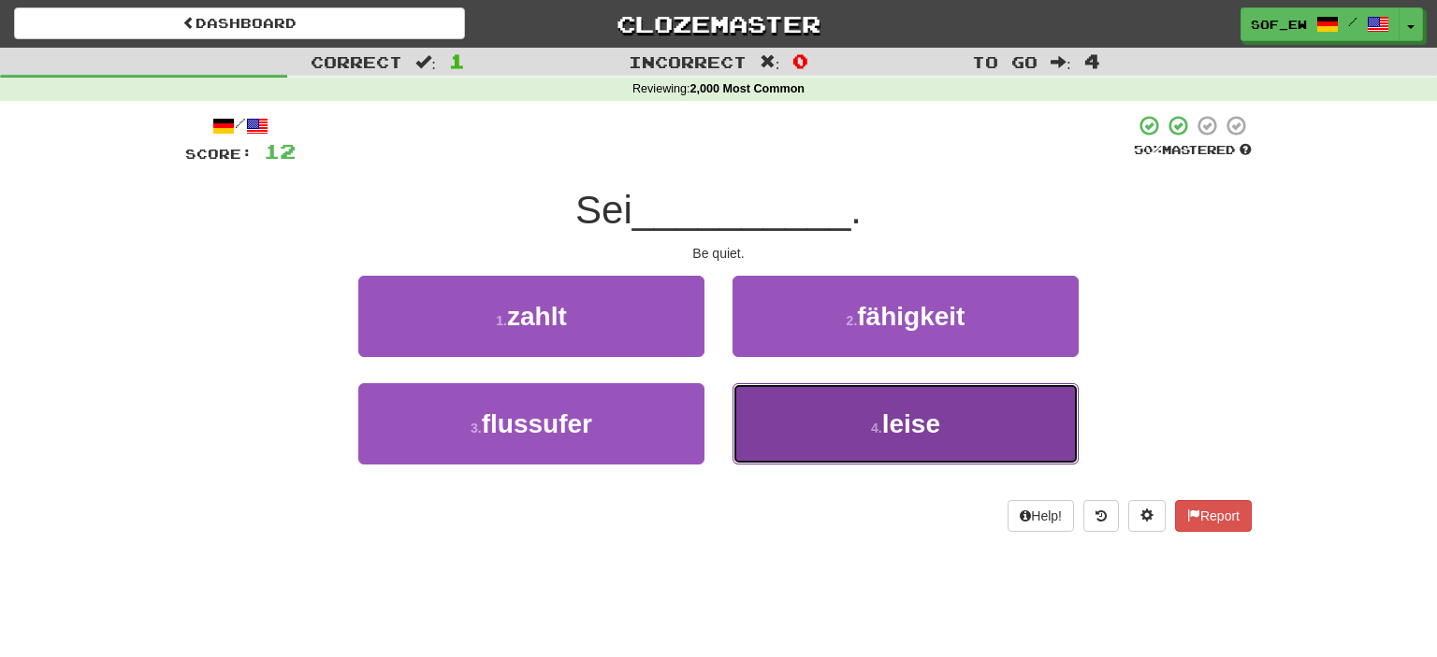
click at [919, 447] on button "4 . leise" at bounding box center [905, 423] width 346 height 81
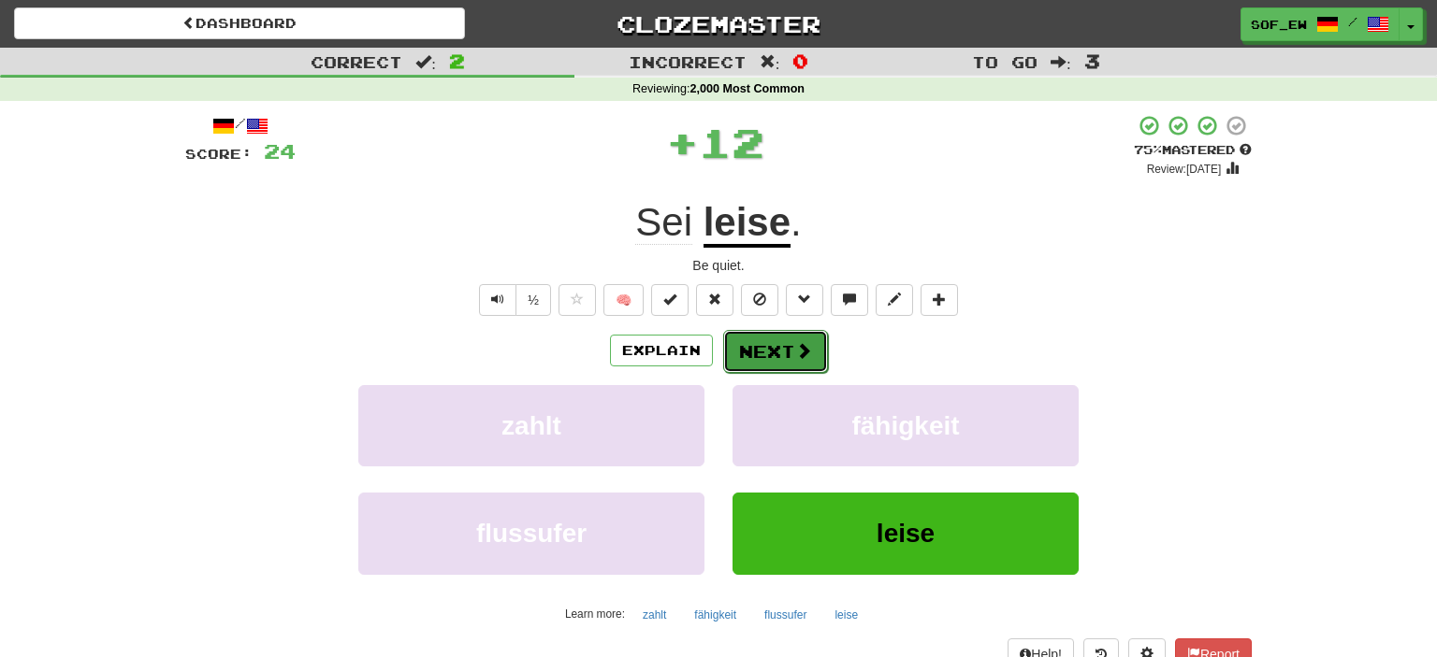
click at [814, 365] on button "Next" at bounding box center [775, 351] width 105 height 43
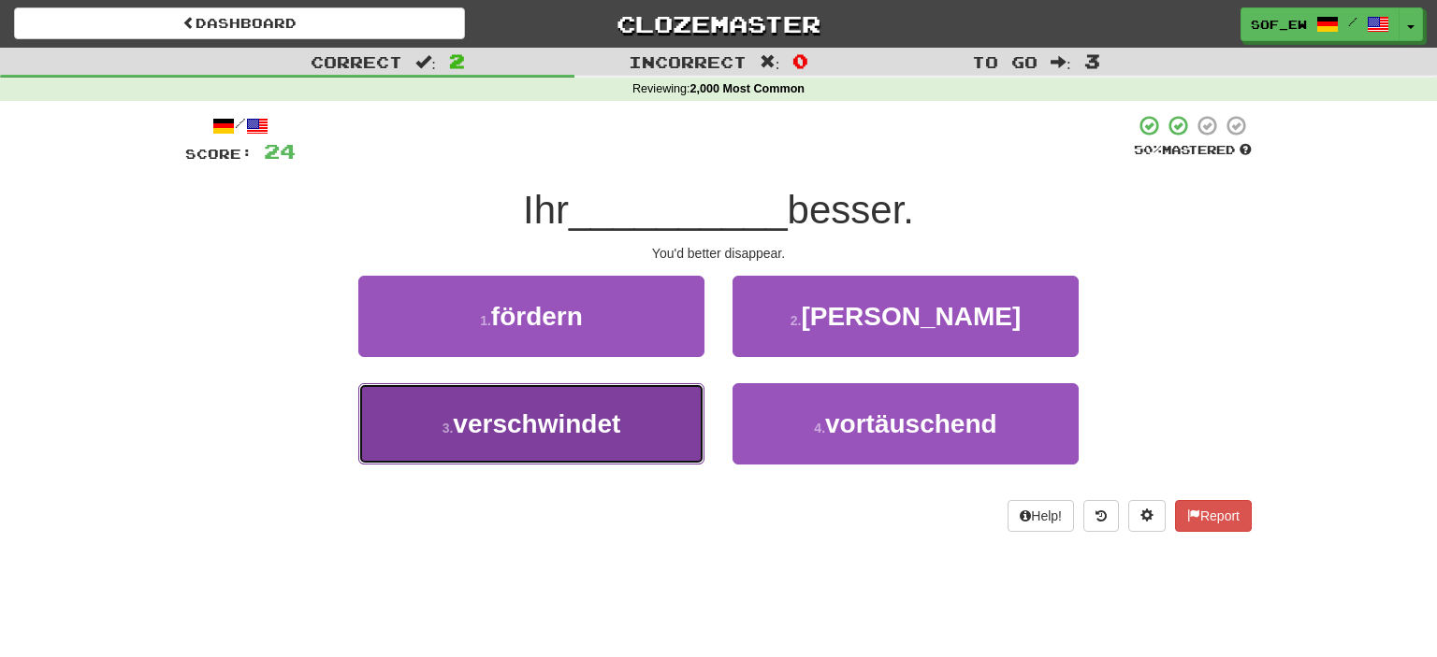
click at [649, 406] on button "3 . verschwindet" at bounding box center [531, 423] width 346 height 81
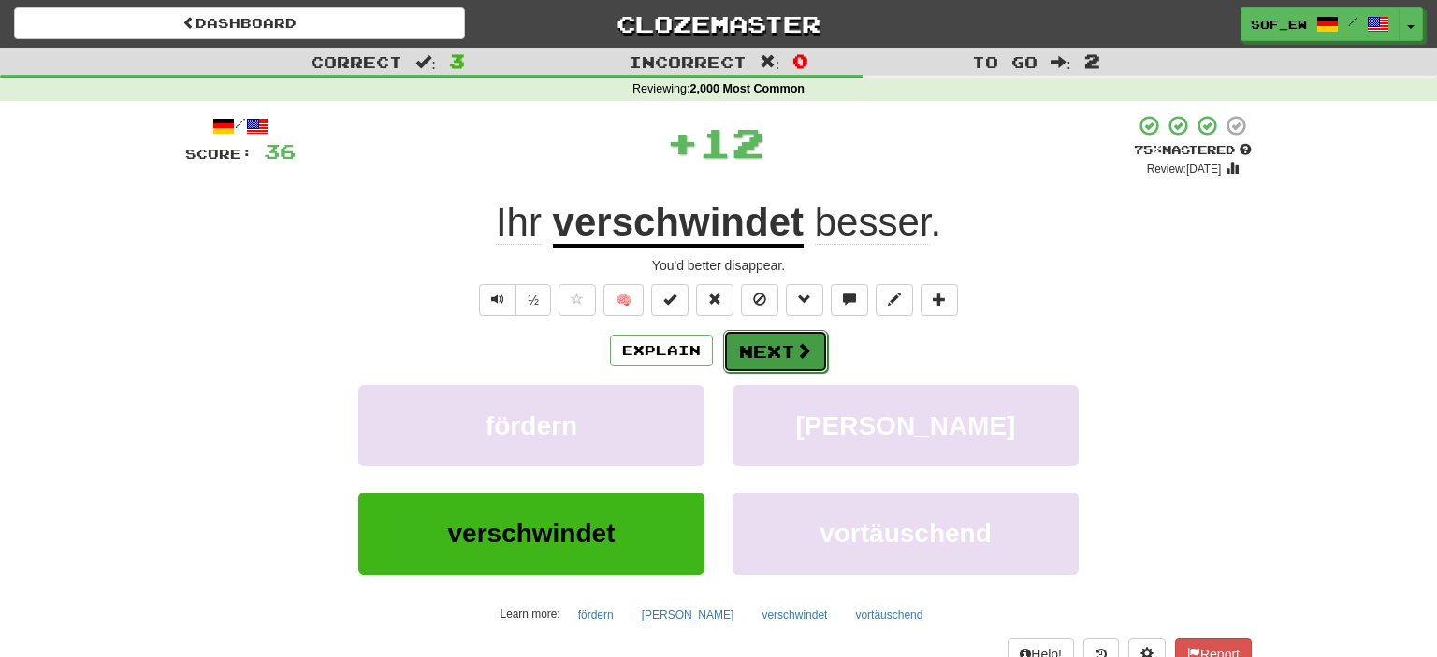
click at [787, 354] on button "Next" at bounding box center [775, 351] width 105 height 43
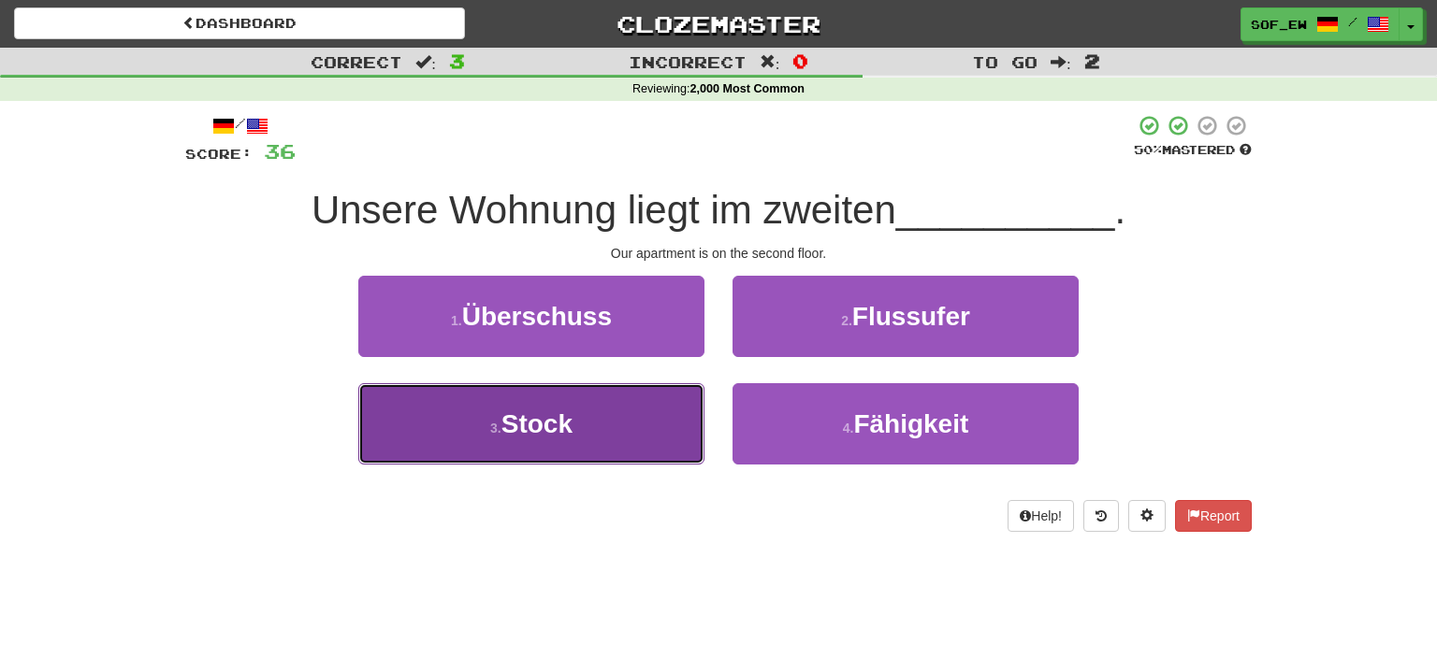
click at [690, 391] on button "3 . Stock" at bounding box center [531, 423] width 346 height 81
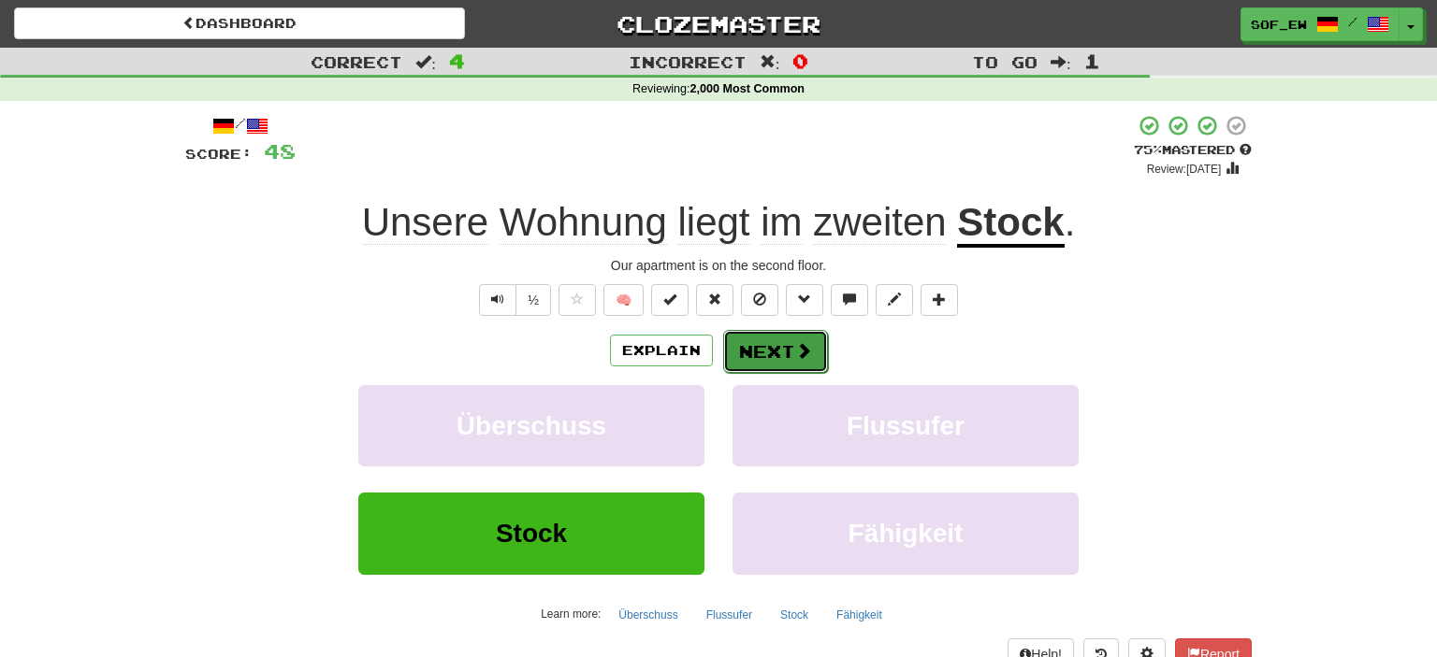
click at [741, 364] on button "Next" at bounding box center [775, 351] width 105 height 43
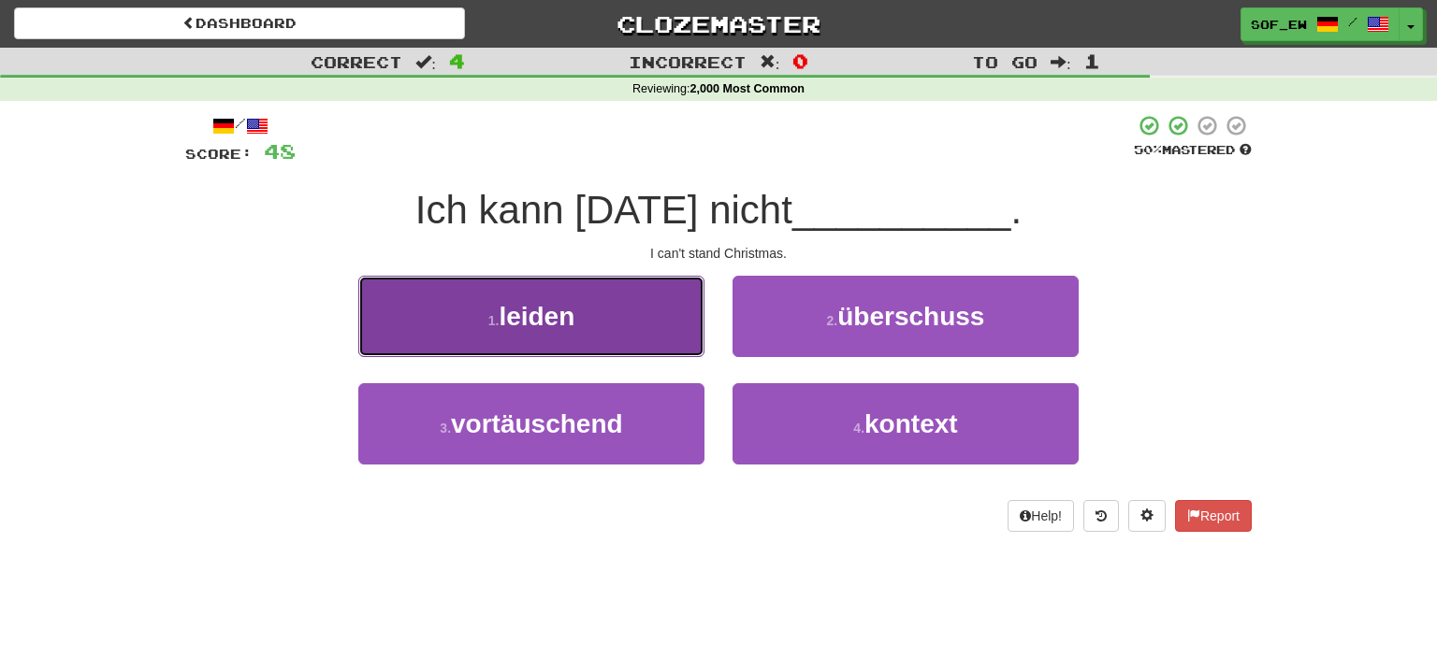
click at [601, 314] on button "1 . leiden" at bounding box center [531, 316] width 346 height 81
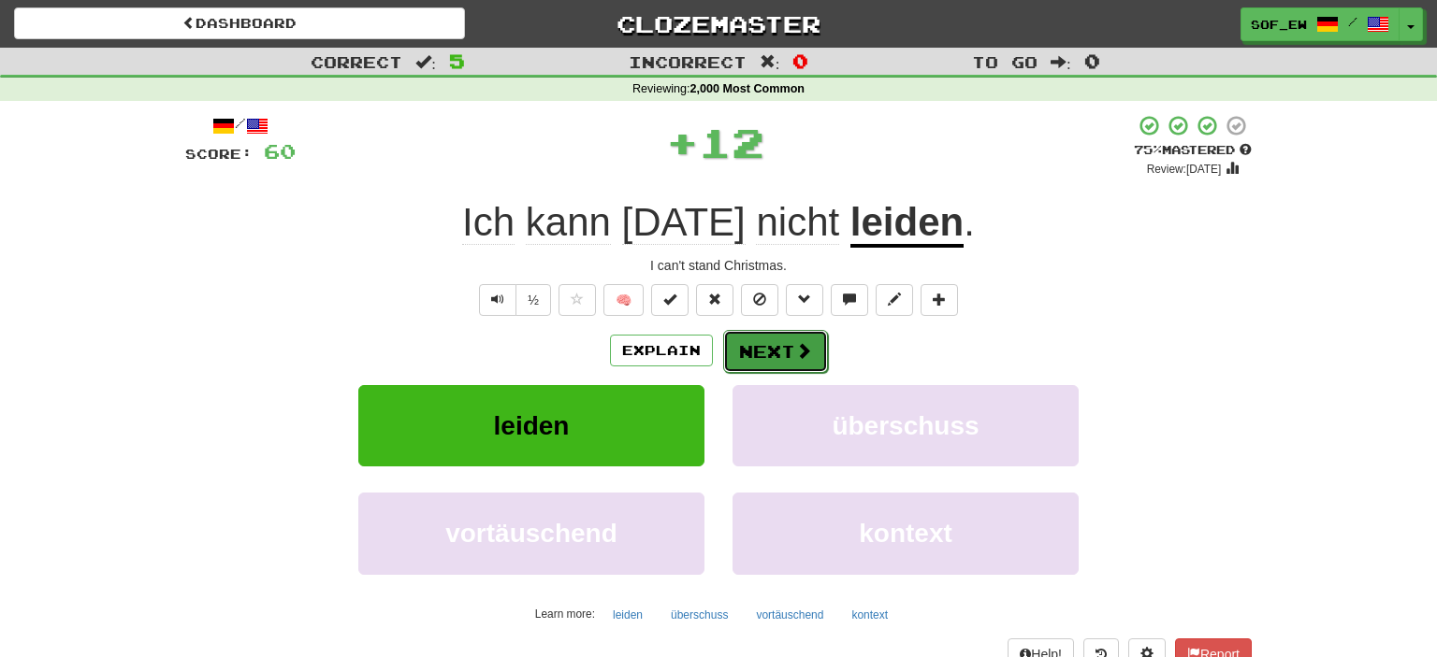
click at [765, 339] on button "Next" at bounding box center [775, 351] width 105 height 43
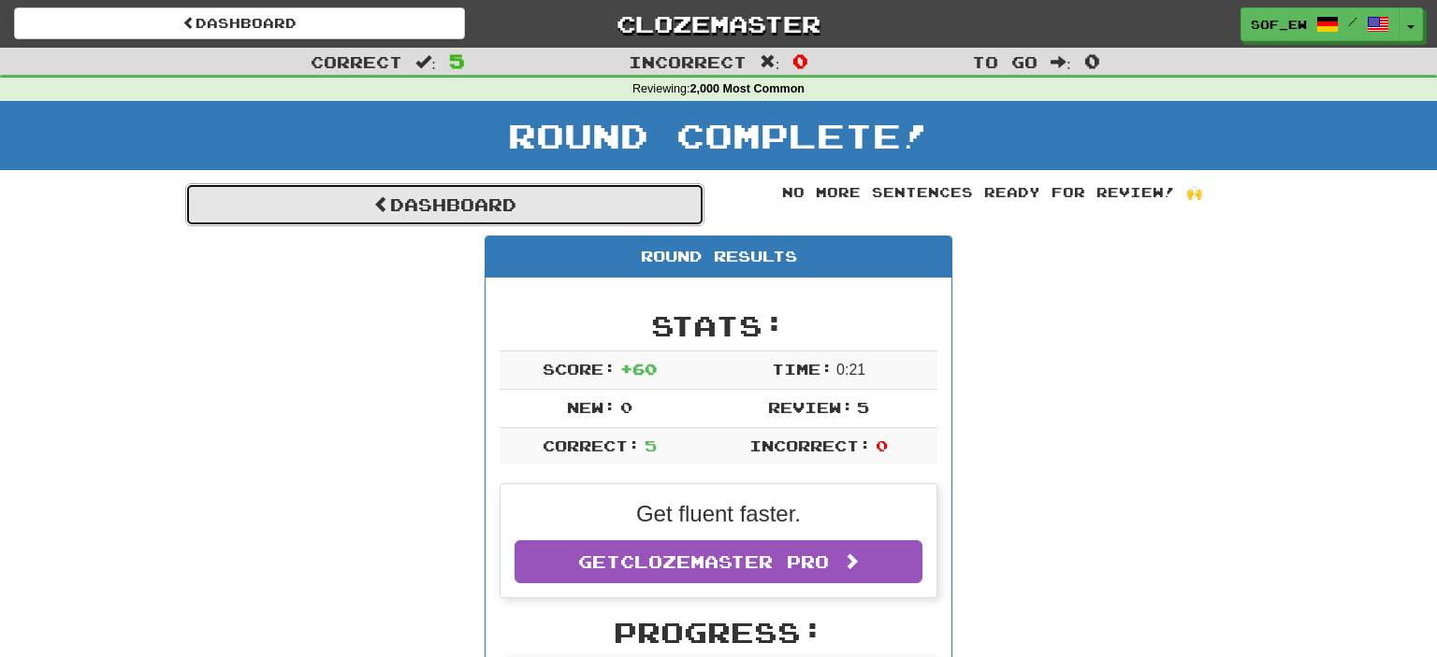
click at [599, 215] on link "Dashboard" at bounding box center [444, 204] width 519 height 43
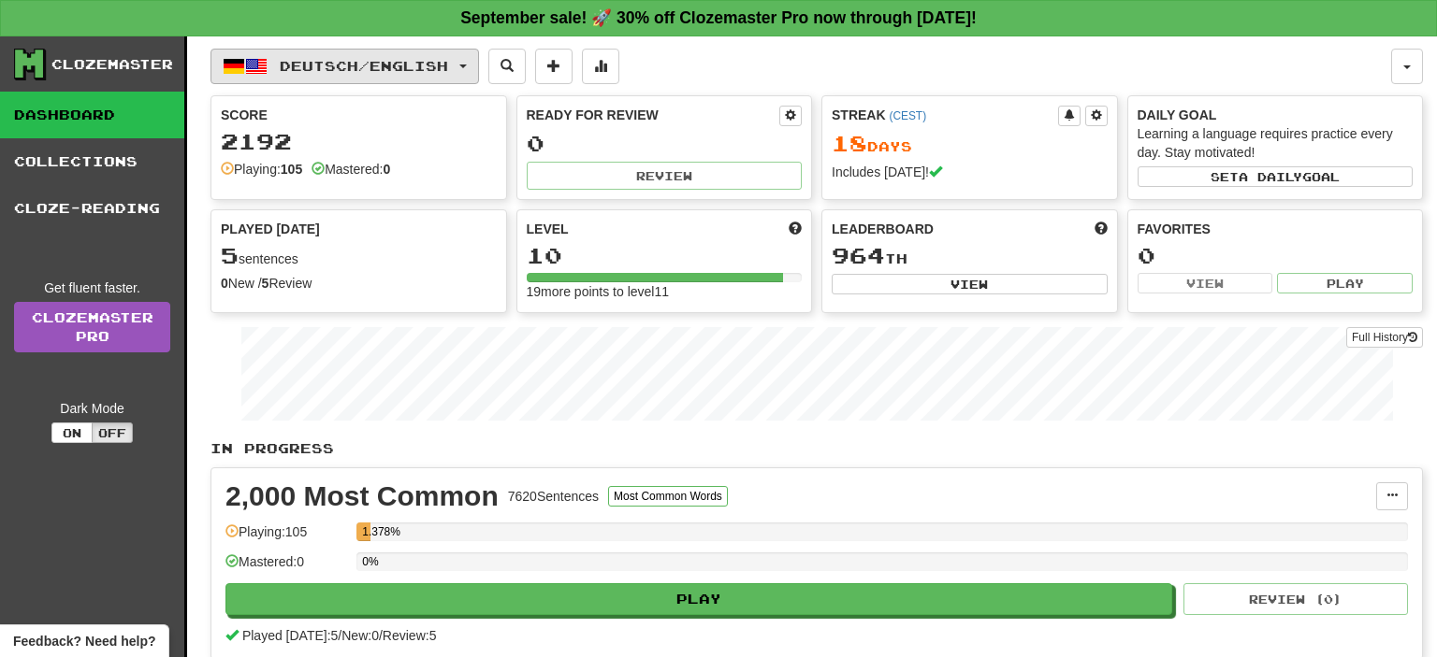
click at [344, 73] on span "Deutsch / English" at bounding box center [364, 66] width 168 height 16
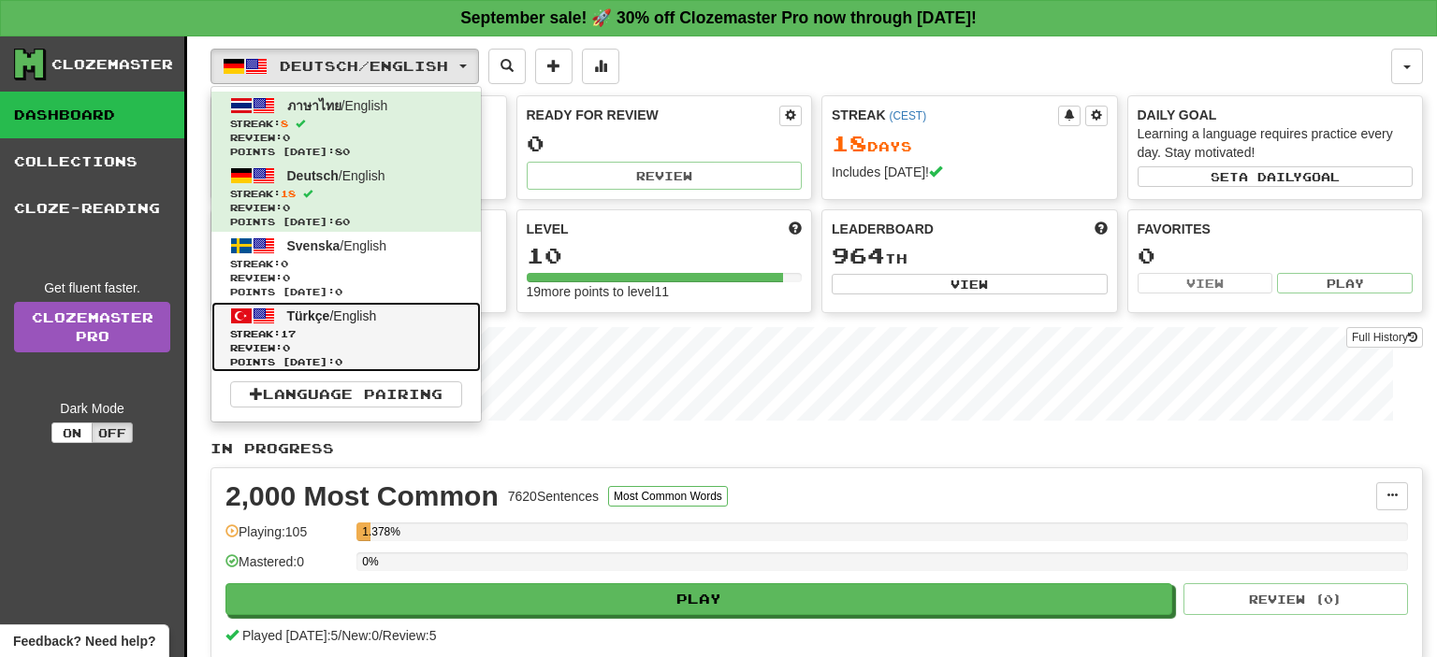
click at [331, 331] on span "Streak: 17" at bounding box center [346, 334] width 232 height 14
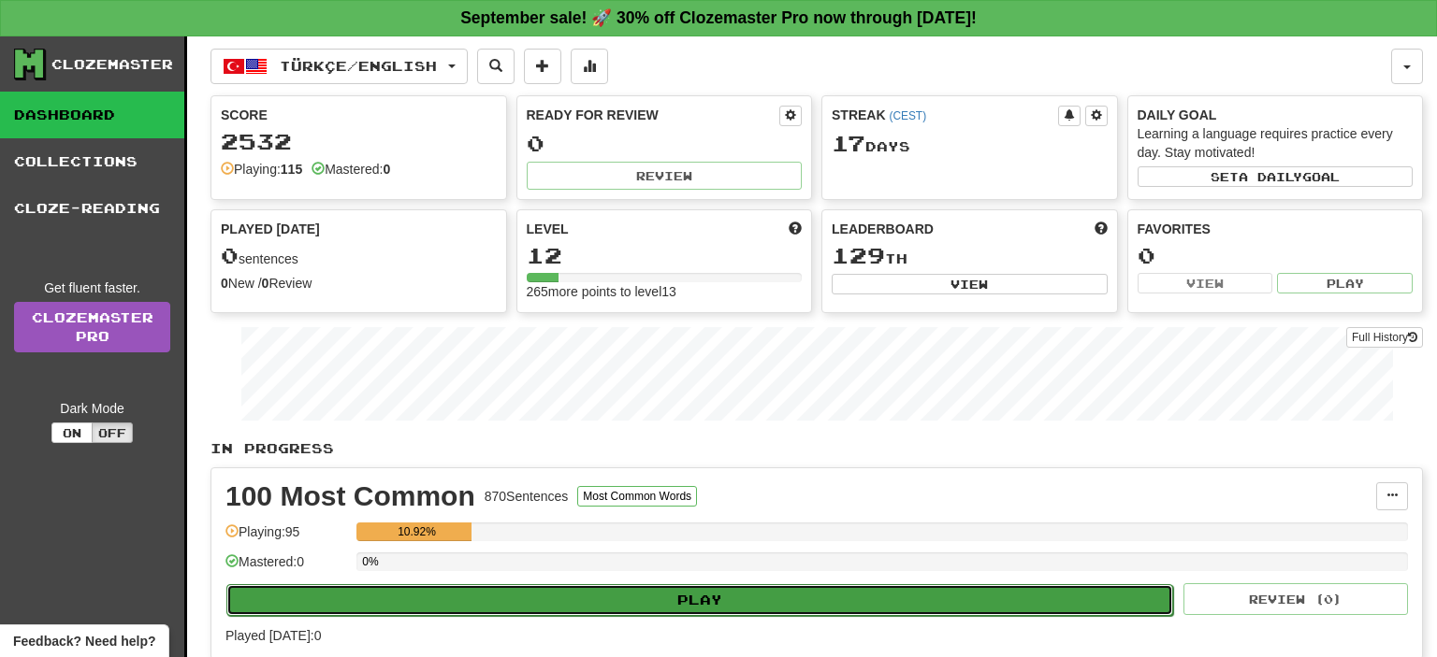
click at [746, 599] on button "Play" at bounding box center [699, 601] width 946 height 32
select select "**"
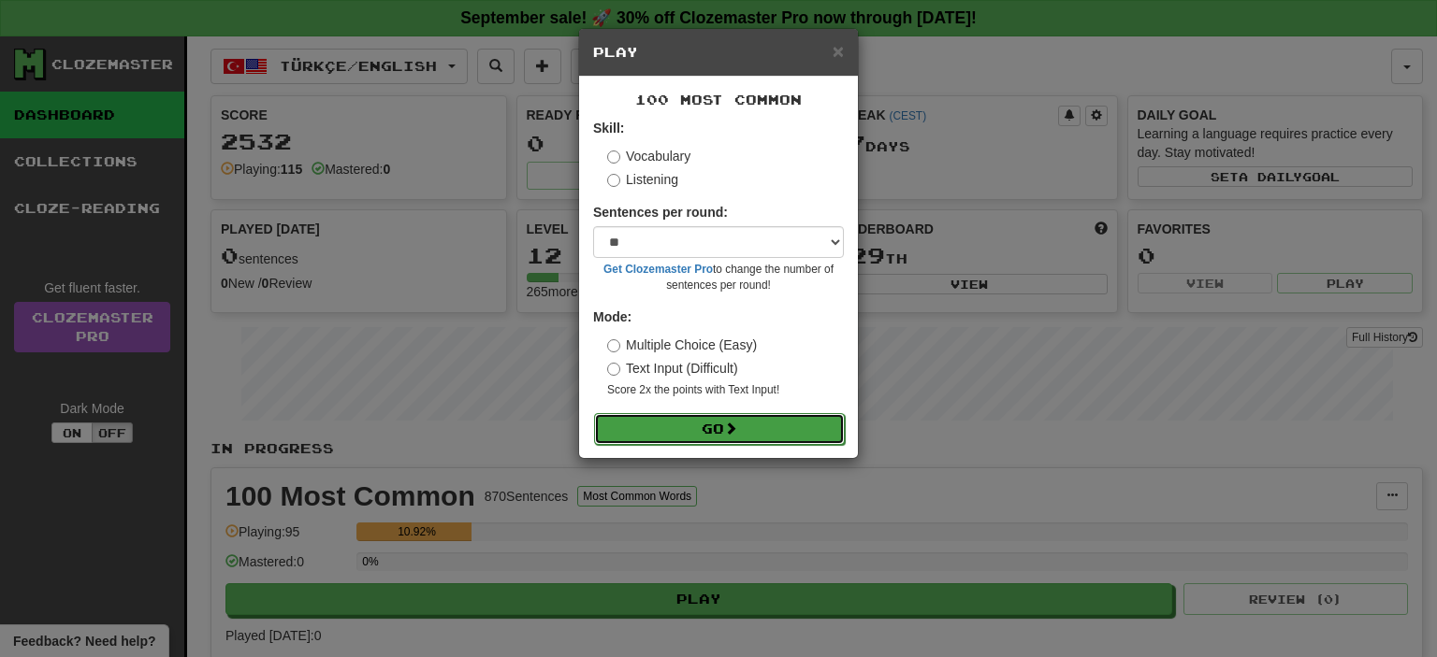
click at [639, 421] on button "Go" at bounding box center [719, 429] width 251 height 32
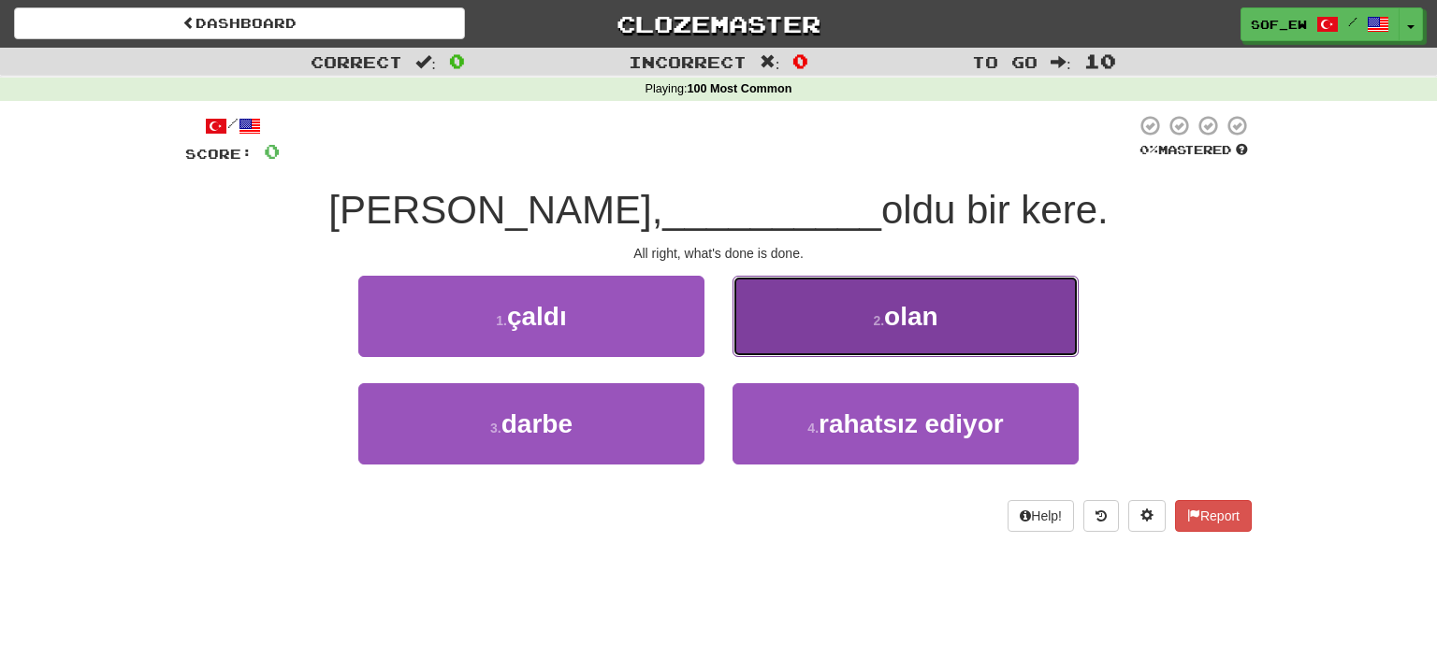
click at [827, 330] on button "2 . [PERSON_NAME]" at bounding box center [905, 316] width 346 height 81
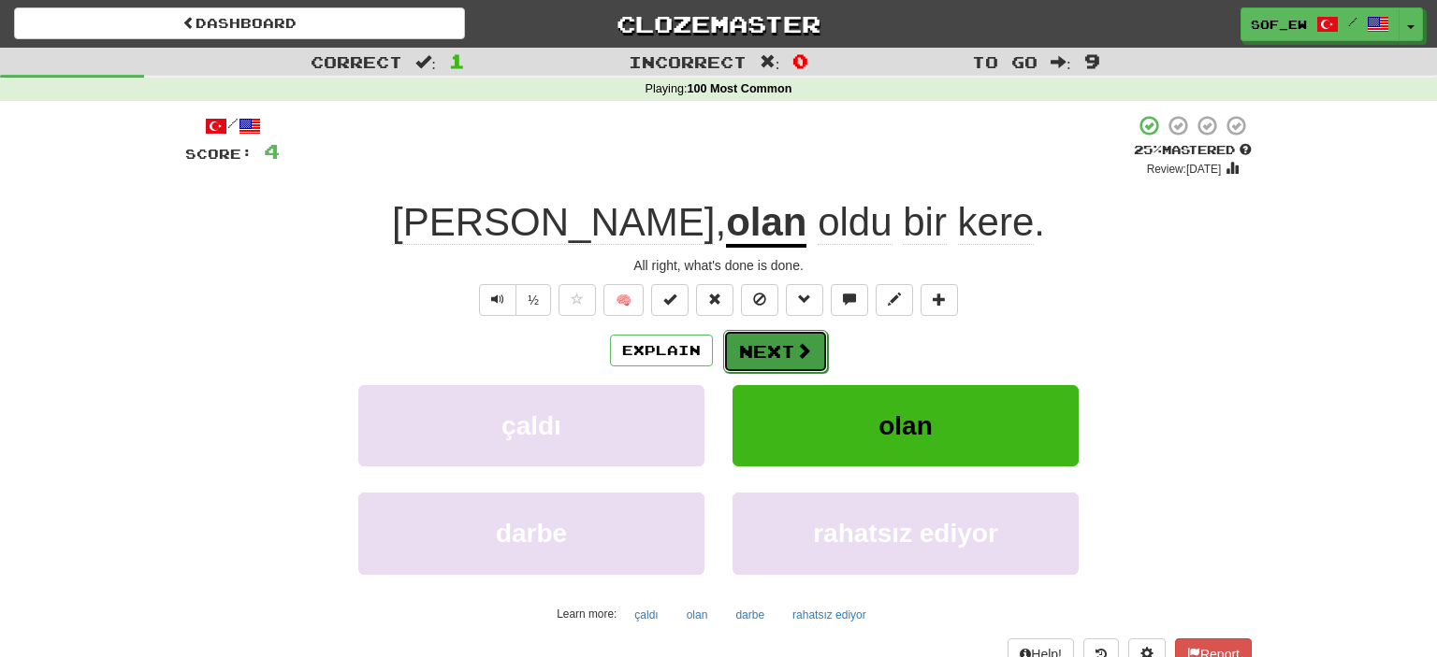
click at [814, 352] on button "Next" at bounding box center [775, 351] width 105 height 43
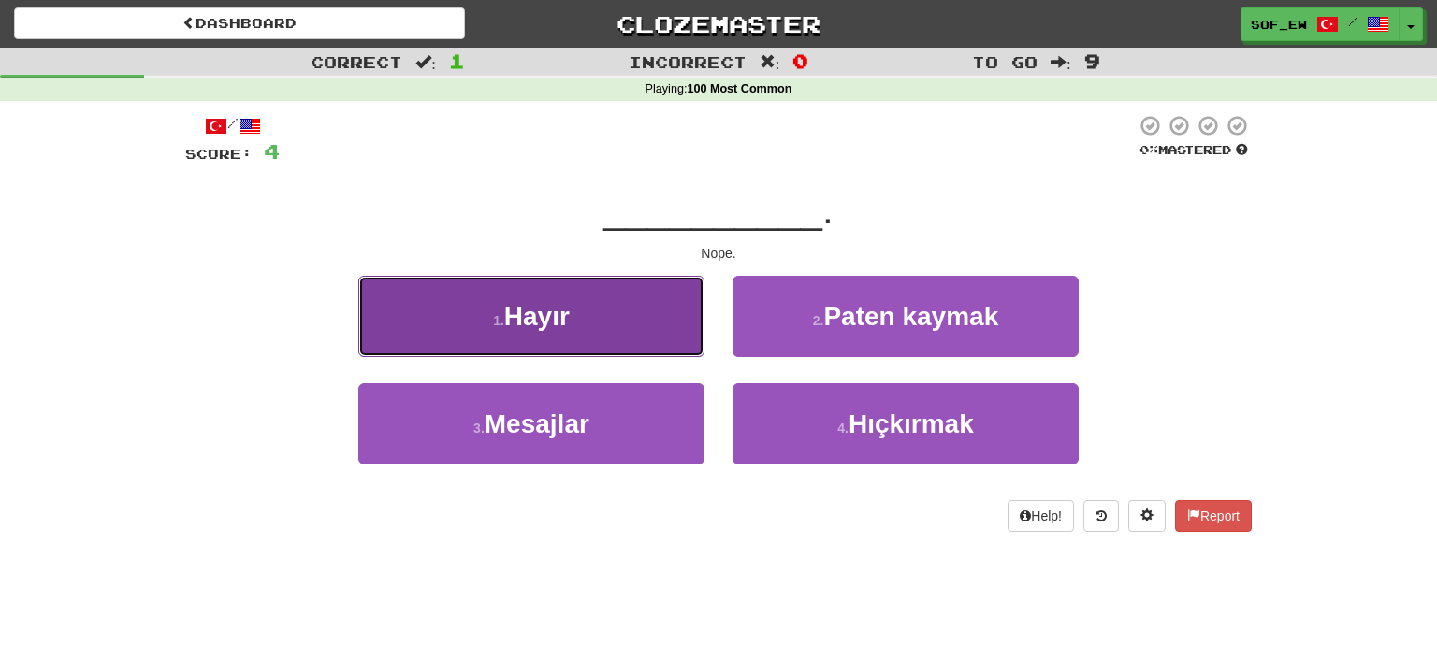
click at [634, 326] on button "1 . [GEOGRAPHIC_DATA]" at bounding box center [531, 316] width 346 height 81
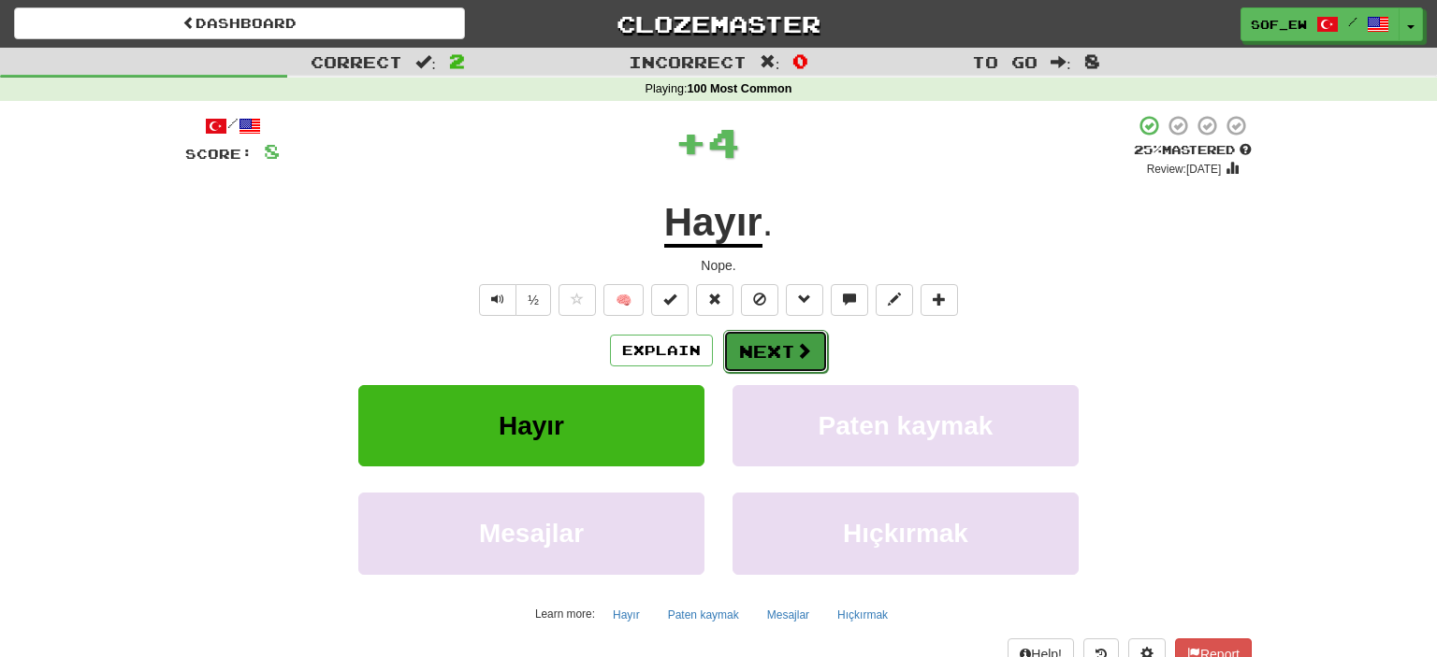
click at [772, 353] on button "Next" at bounding box center [775, 351] width 105 height 43
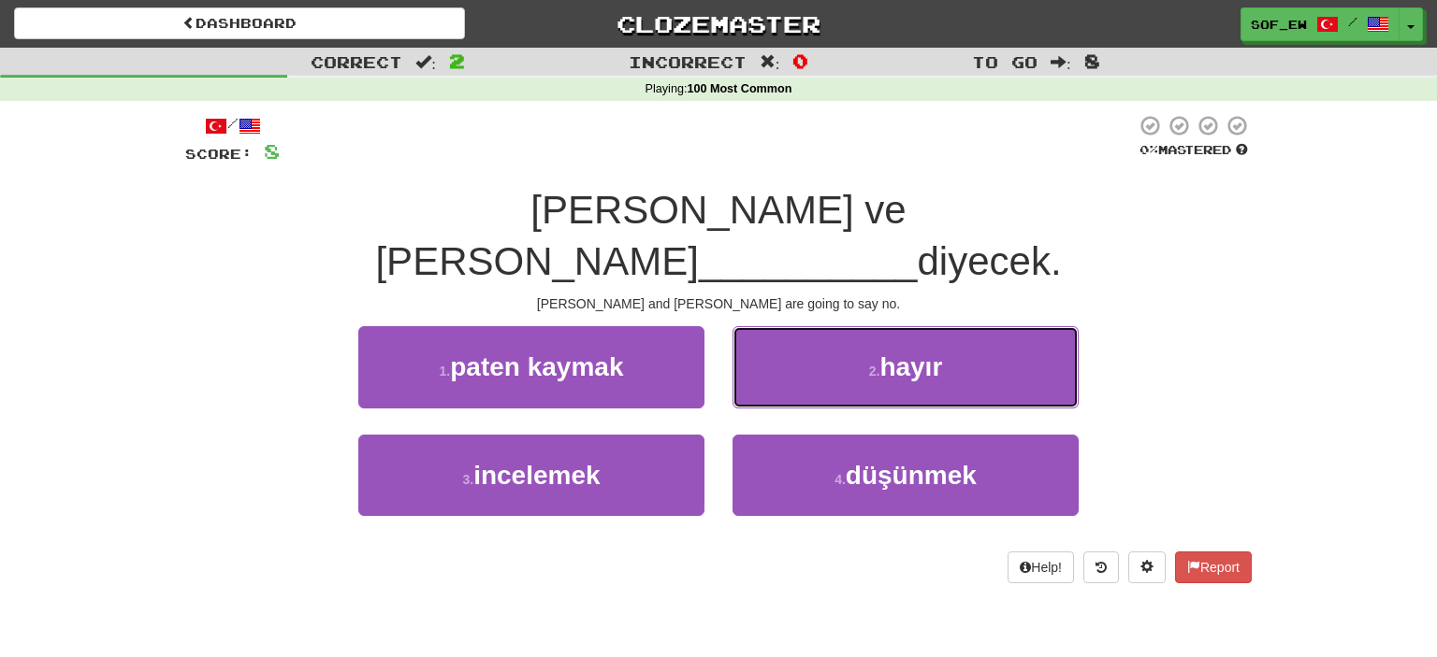
click at [772, 353] on button "2 . [GEOGRAPHIC_DATA]" at bounding box center [905, 366] width 346 height 81
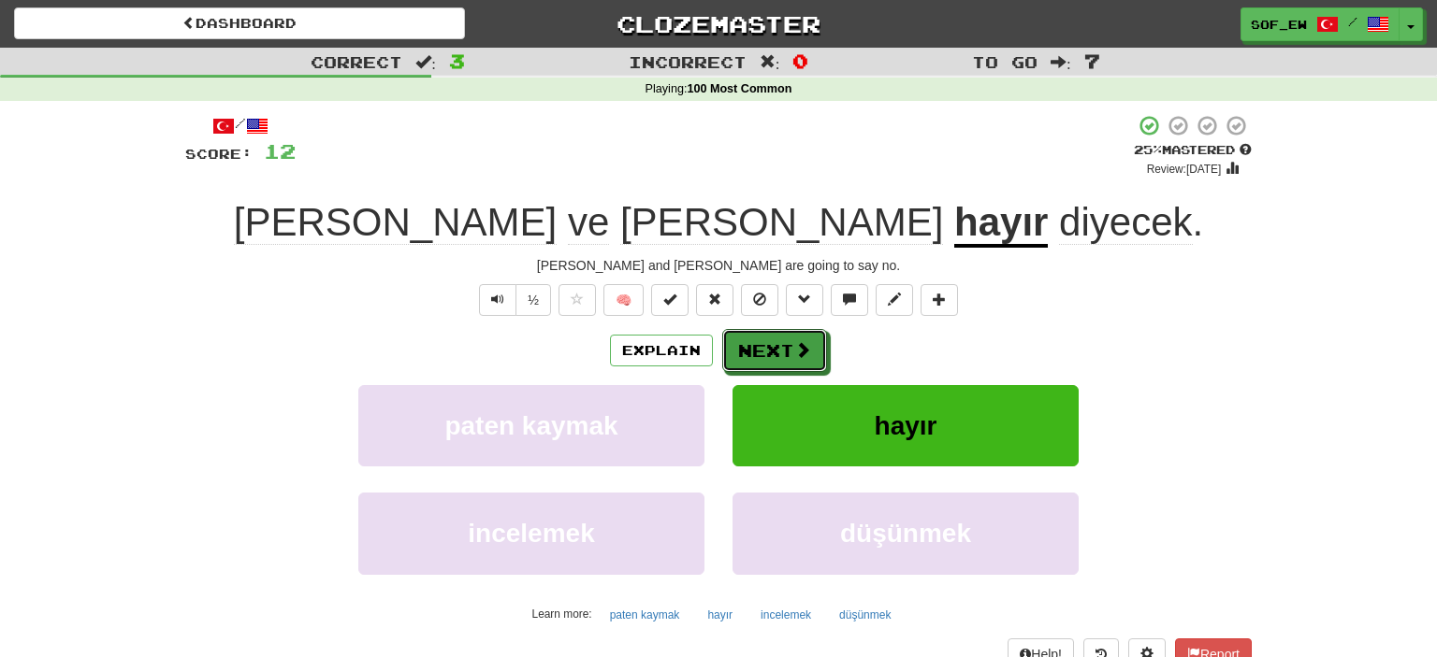
click at [772, 353] on button "Next" at bounding box center [774, 350] width 105 height 43
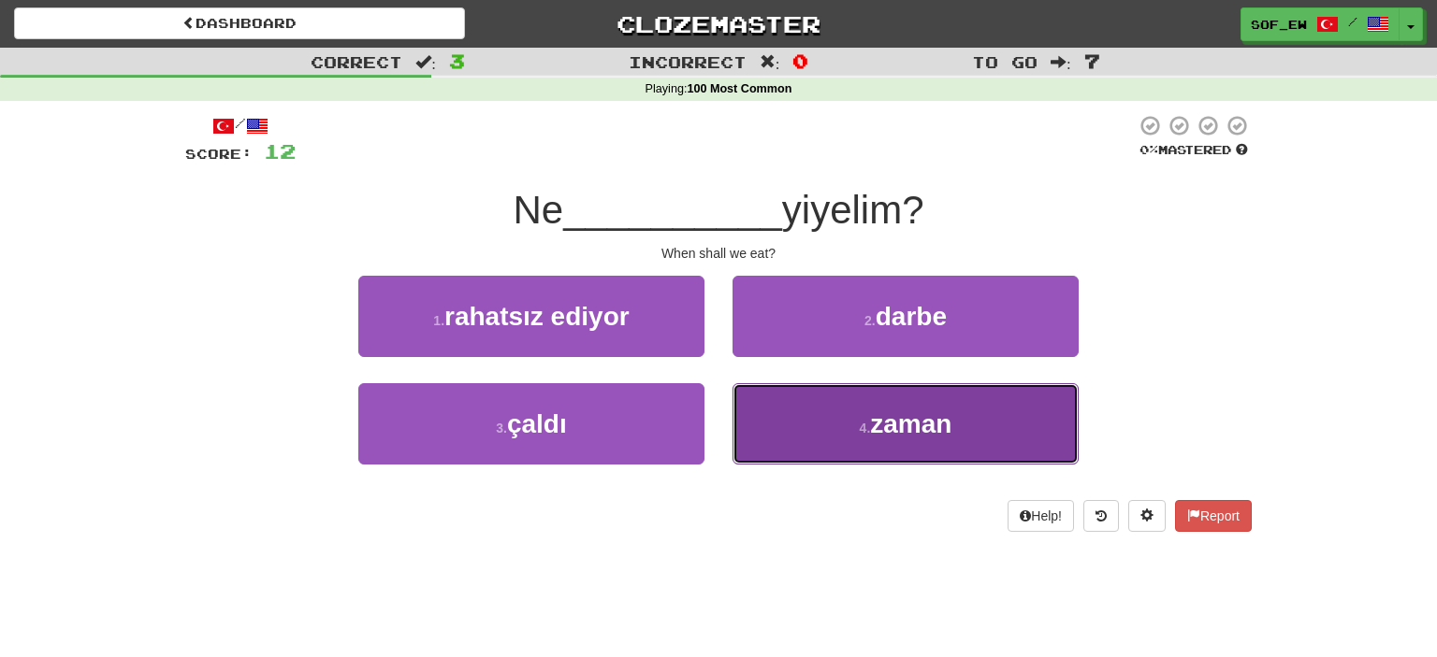
click at [864, 436] on small "4 ." at bounding box center [864, 428] width 11 height 15
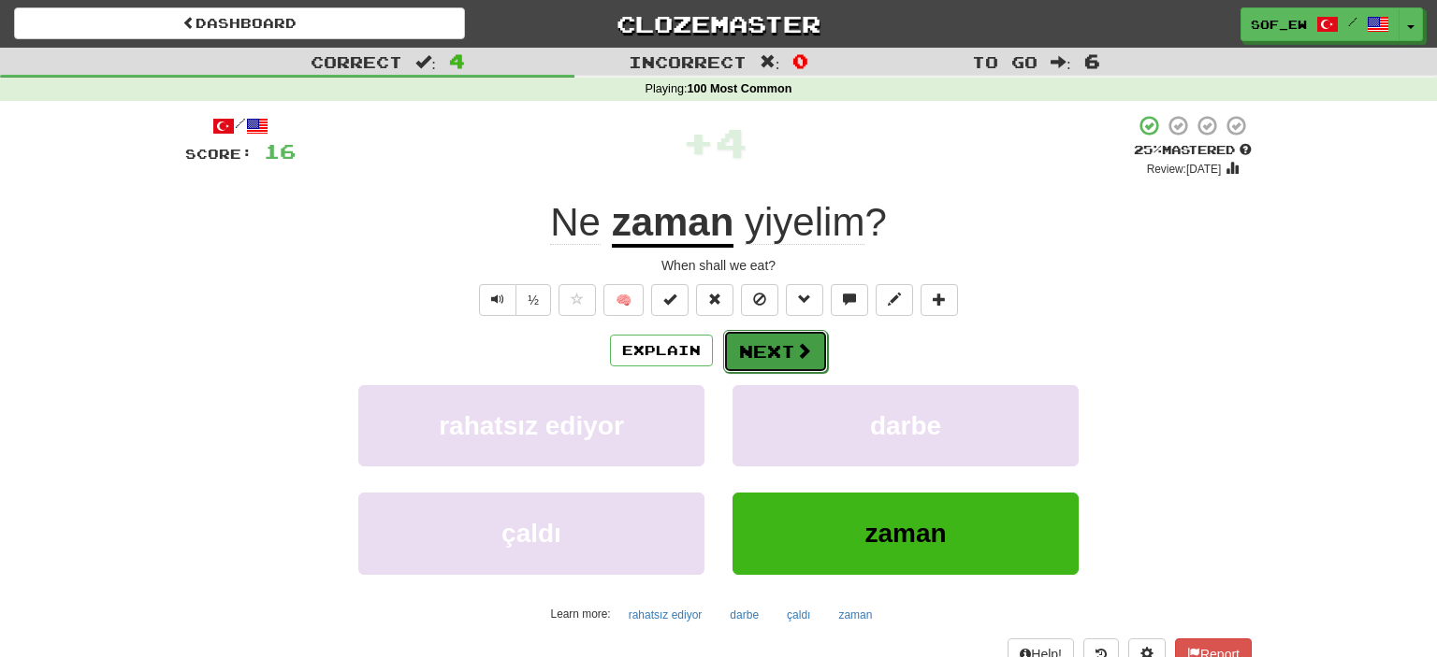
click at [821, 354] on button "Next" at bounding box center [775, 351] width 105 height 43
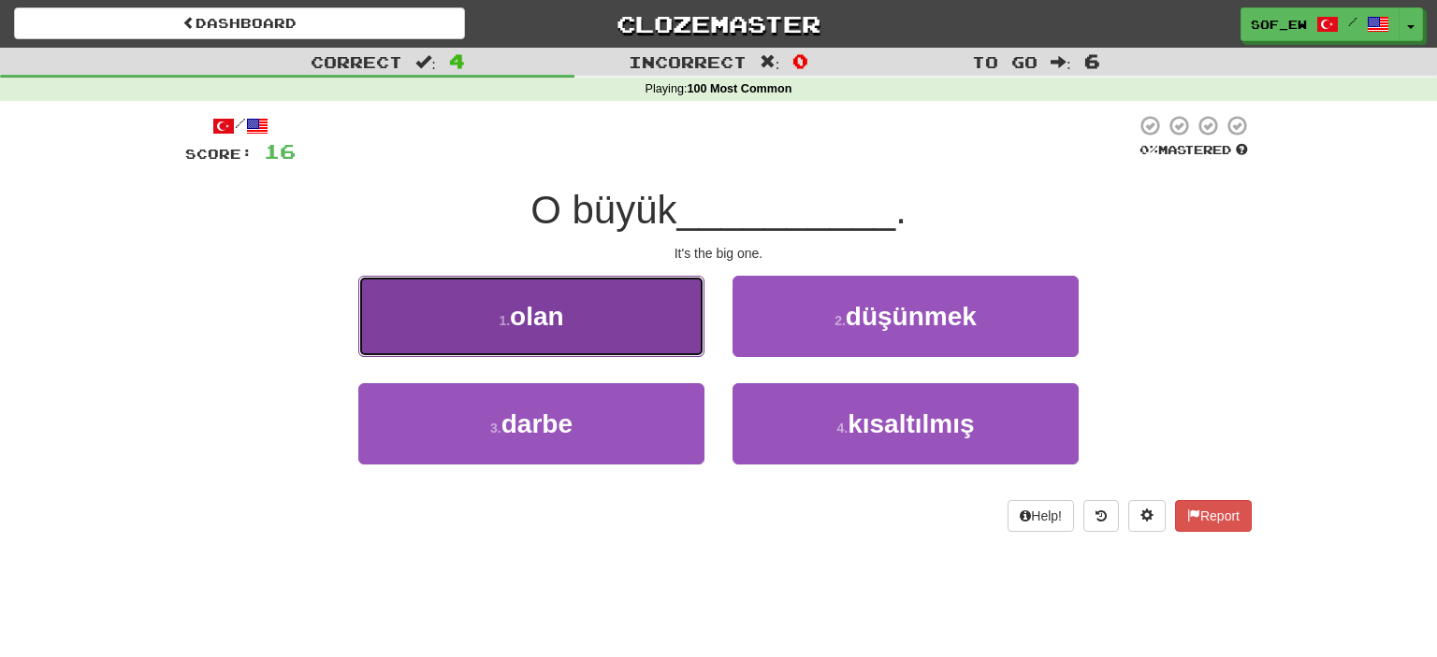
click at [652, 309] on button "1 . [PERSON_NAME]" at bounding box center [531, 316] width 346 height 81
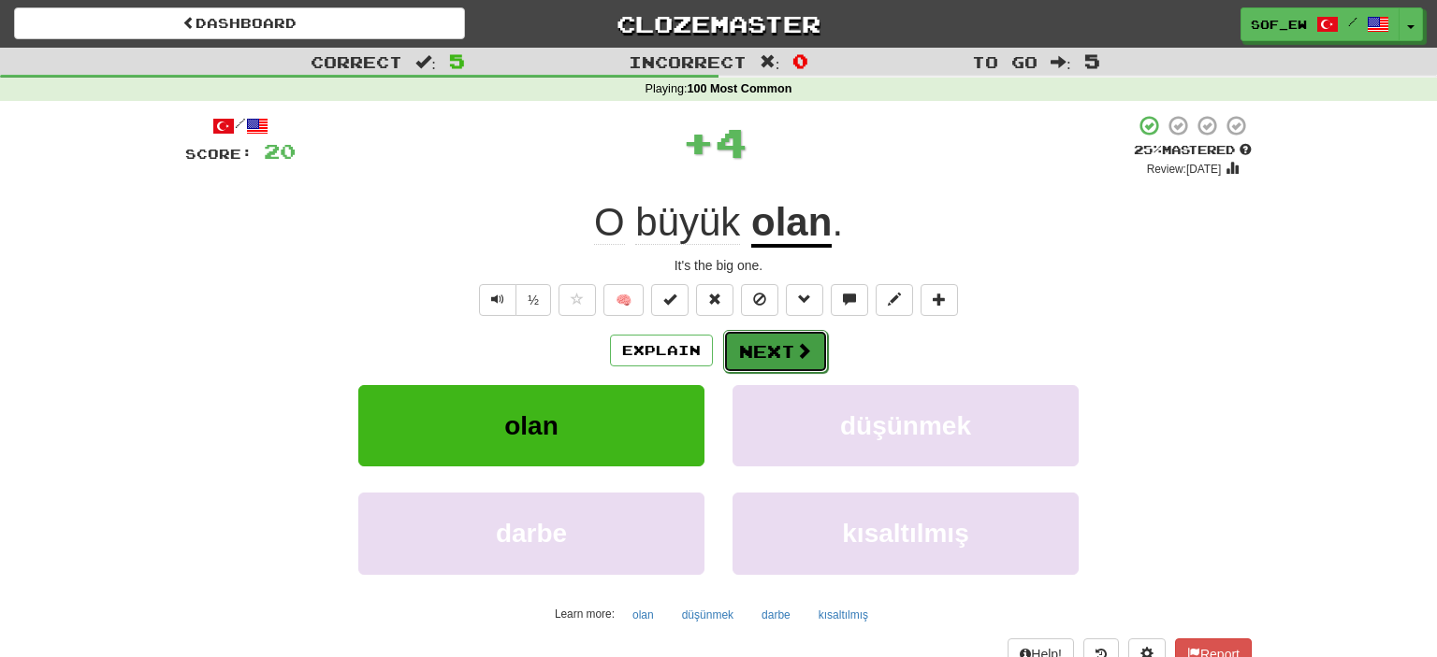
click at [797, 351] on span at bounding box center [803, 350] width 17 height 17
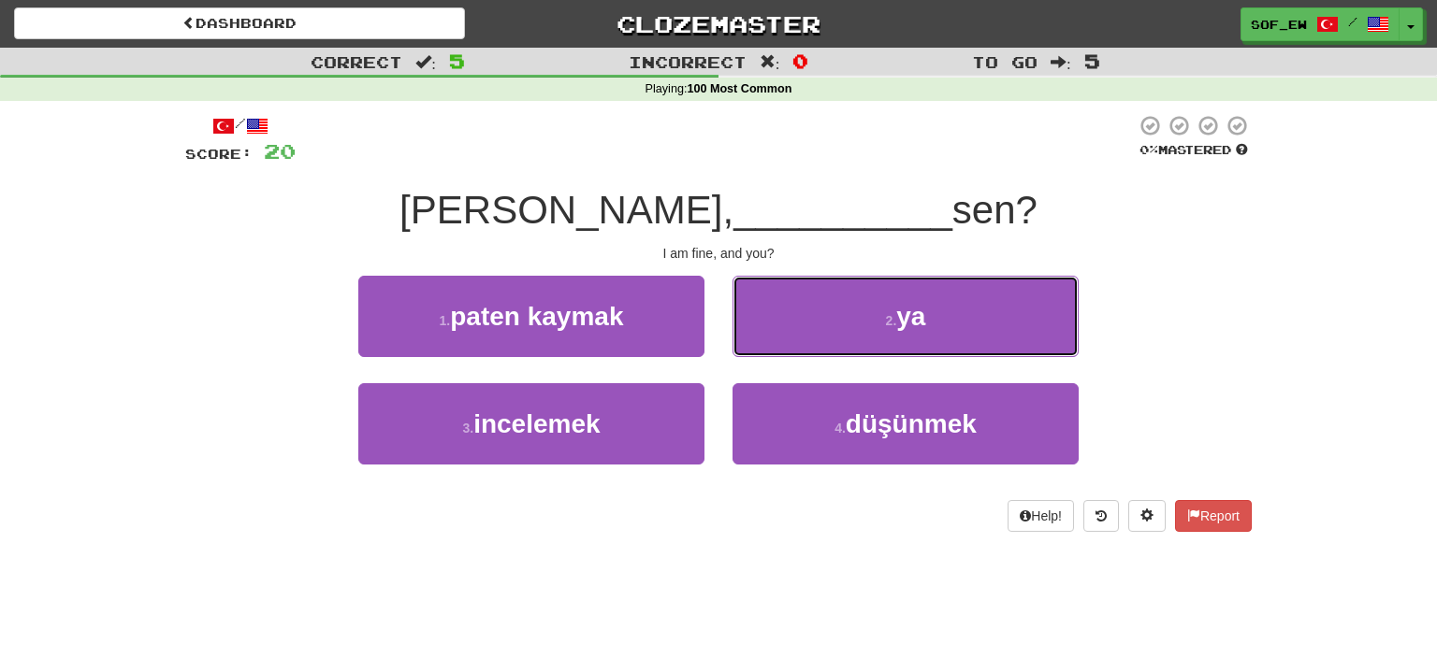
click at [797, 351] on button "2 . ya" at bounding box center [905, 316] width 346 height 81
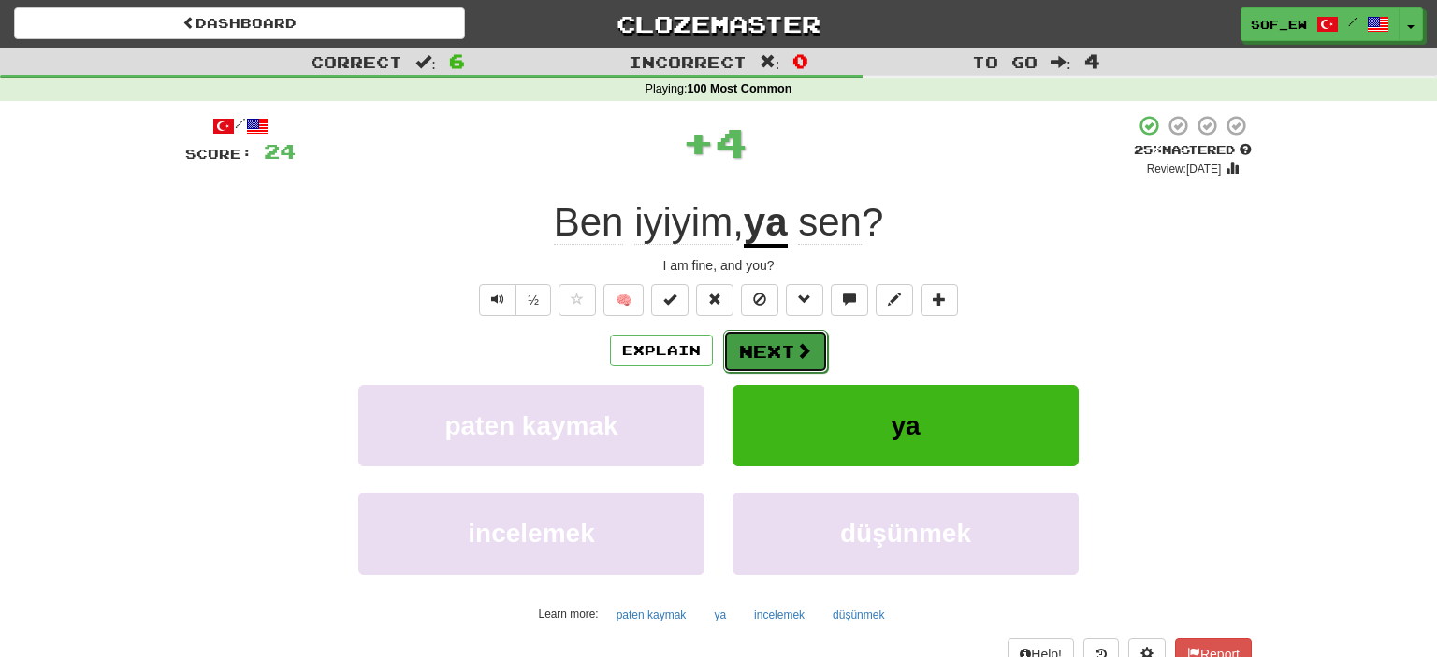
click at [795, 358] on span at bounding box center [803, 350] width 17 height 17
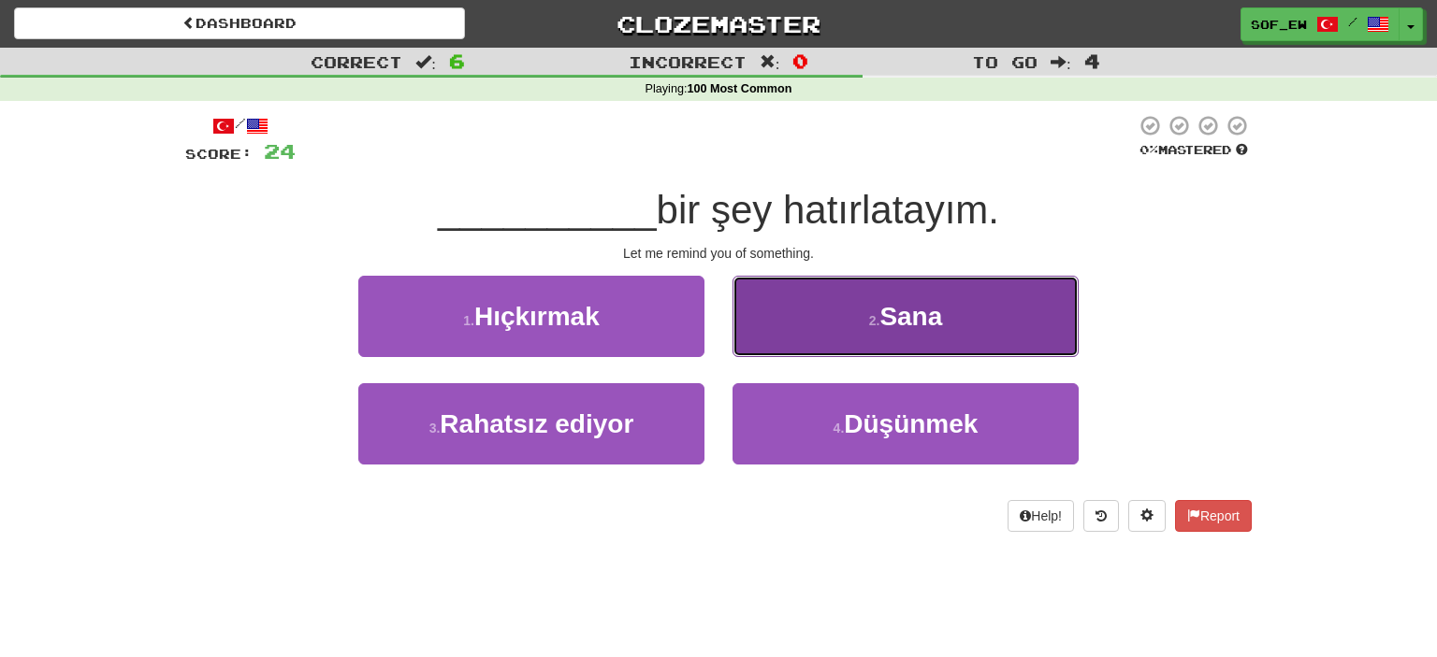
click at [830, 331] on button "2 . [GEOGRAPHIC_DATA]" at bounding box center [905, 316] width 346 height 81
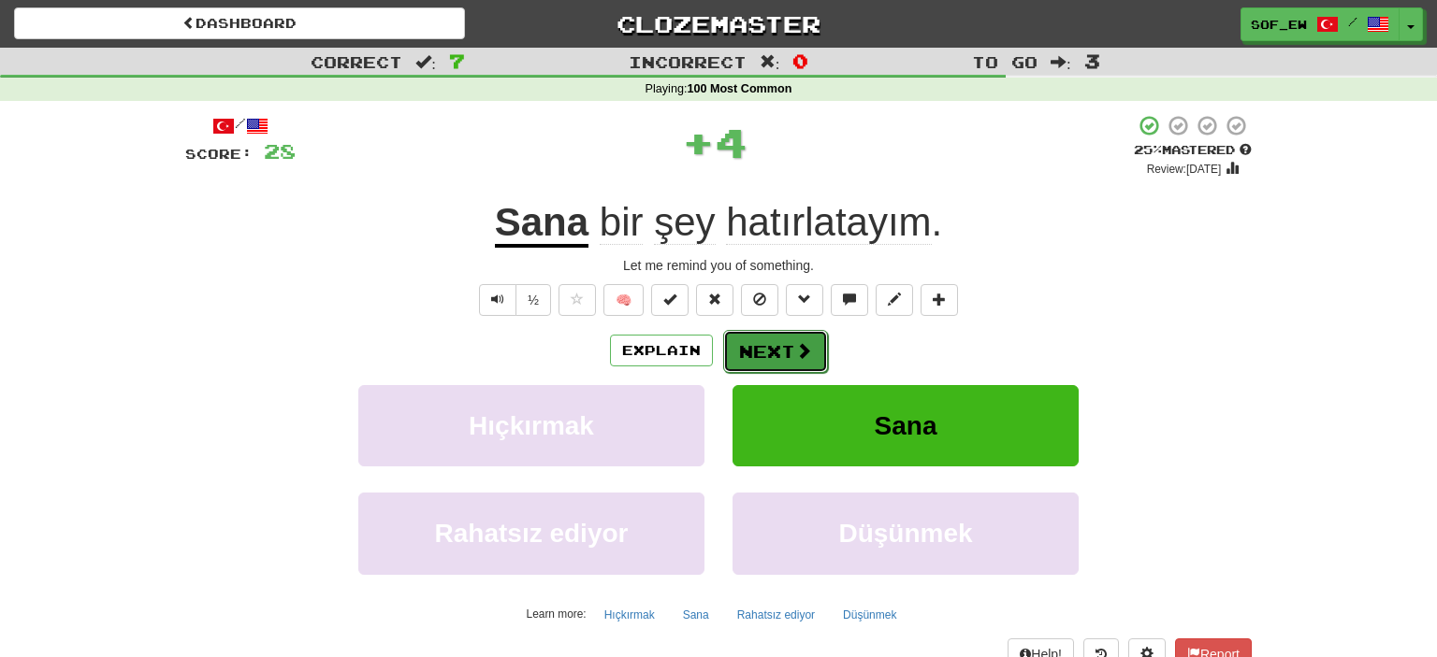
click at [817, 335] on button "Next" at bounding box center [775, 351] width 105 height 43
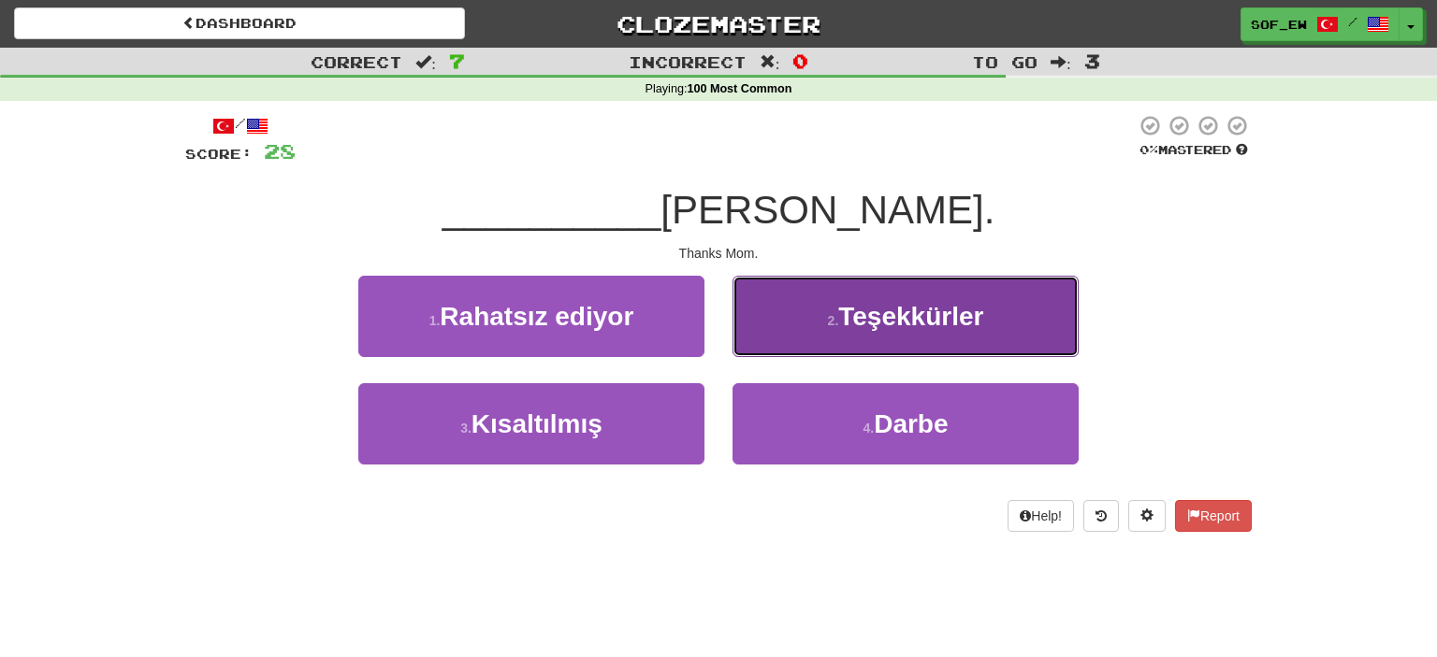
click at [912, 314] on span "Teşekkürler" at bounding box center [910, 316] width 145 height 29
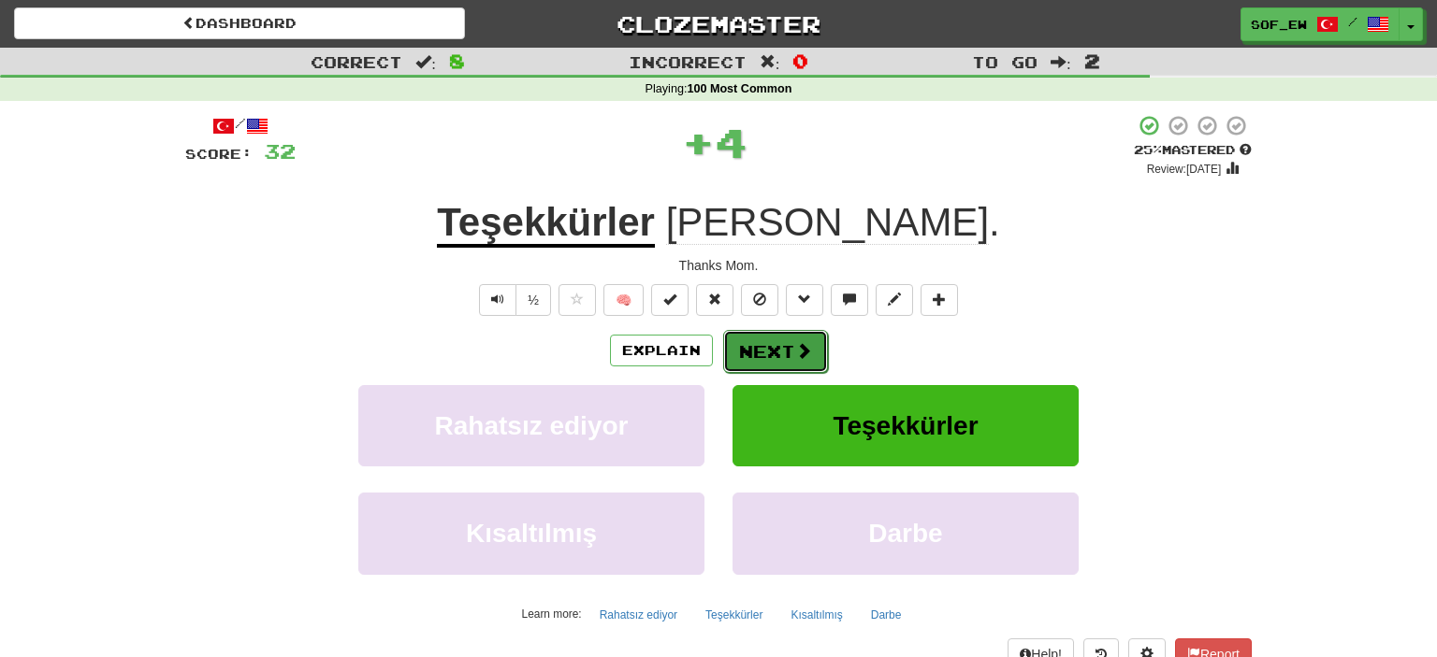
click at [810, 348] on button "Next" at bounding box center [775, 351] width 105 height 43
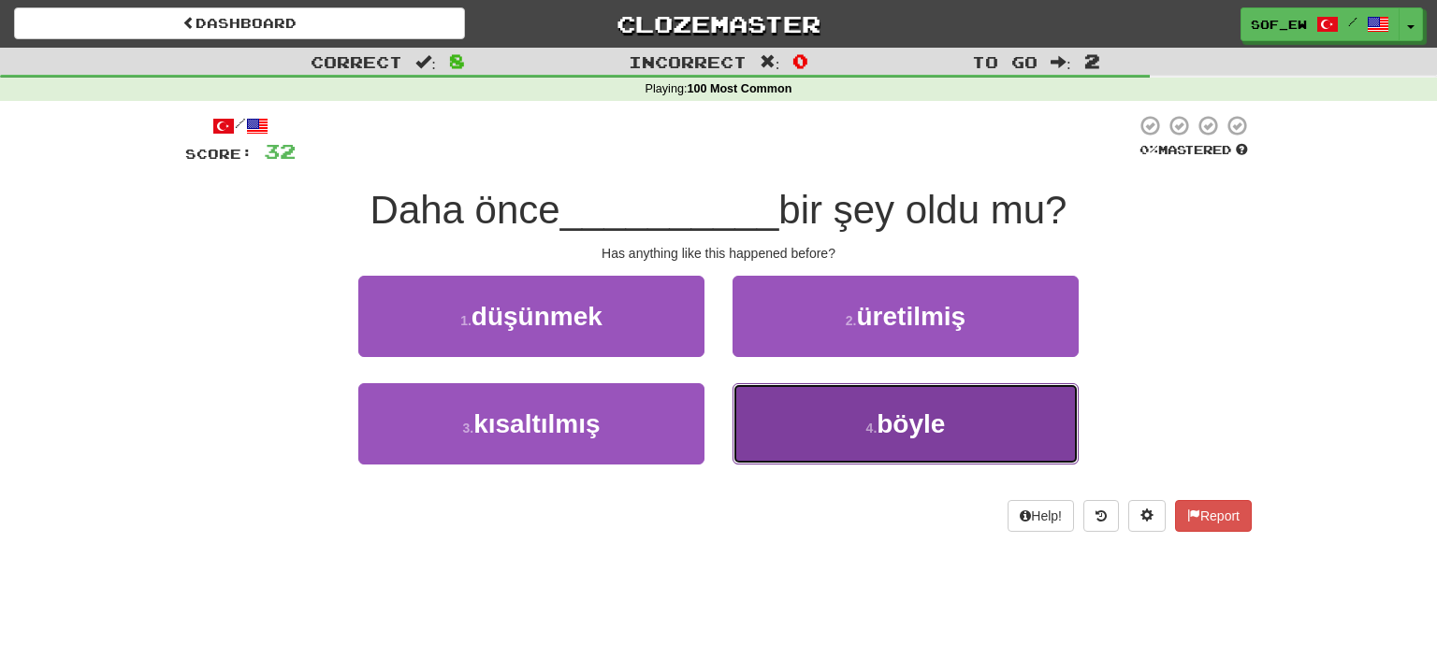
click at [829, 420] on button "4 . [PERSON_NAME]" at bounding box center [905, 423] width 346 height 81
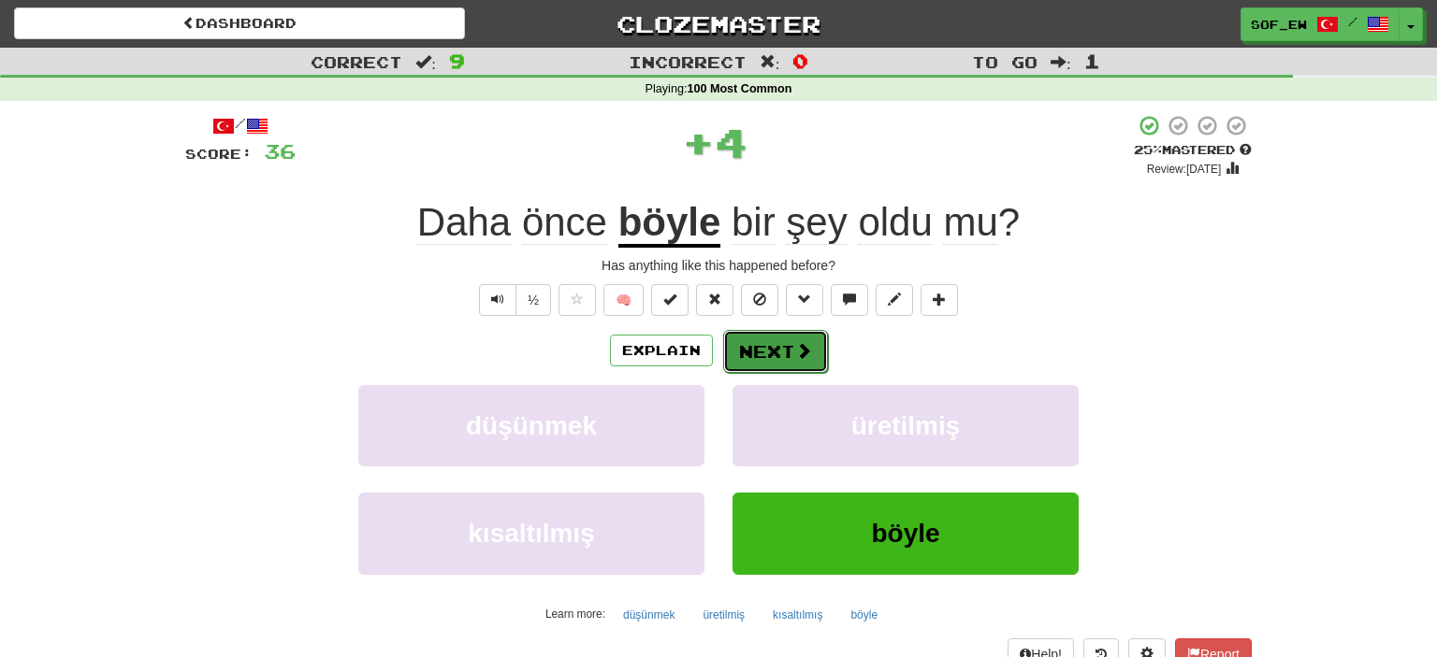
click at [814, 357] on button "Next" at bounding box center [775, 351] width 105 height 43
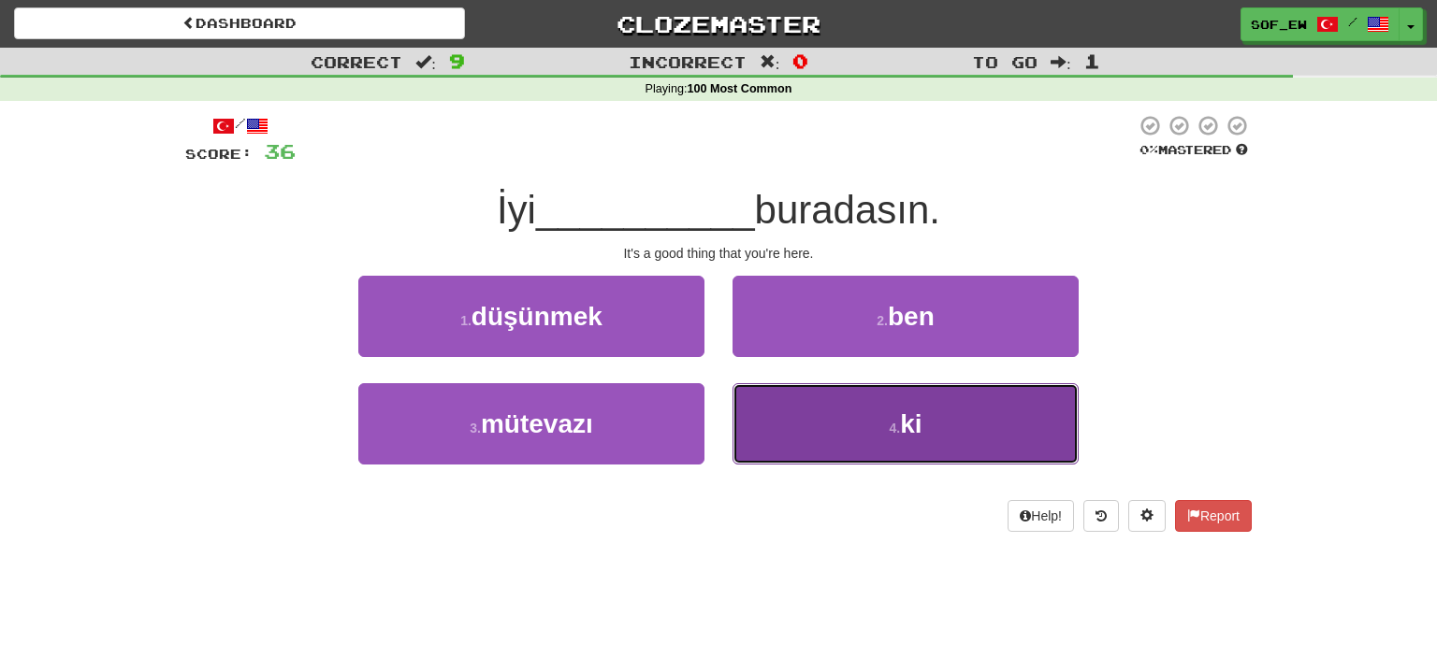
click at [869, 444] on button "4 . ki" at bounding box center [905, 423] width 346 height 81
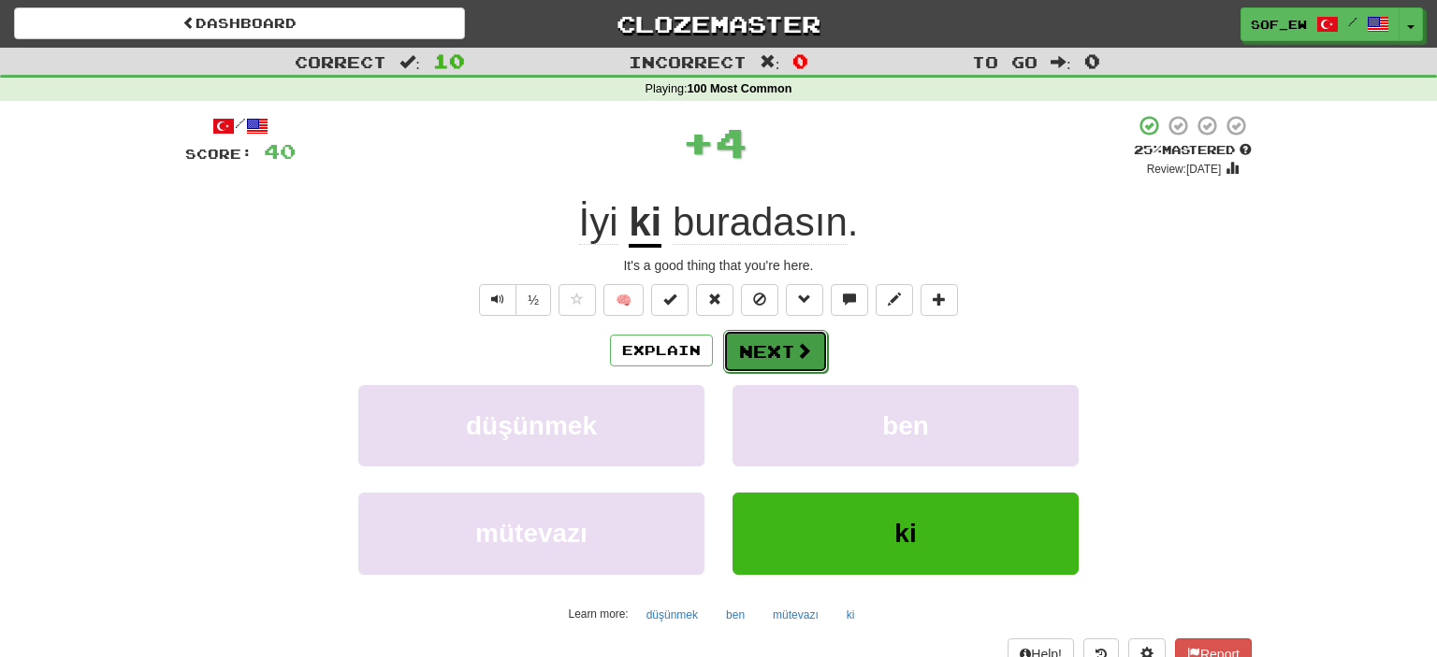
click at [791, 365] on button "Next" at bounding box center [775, 351] width 105 height 43
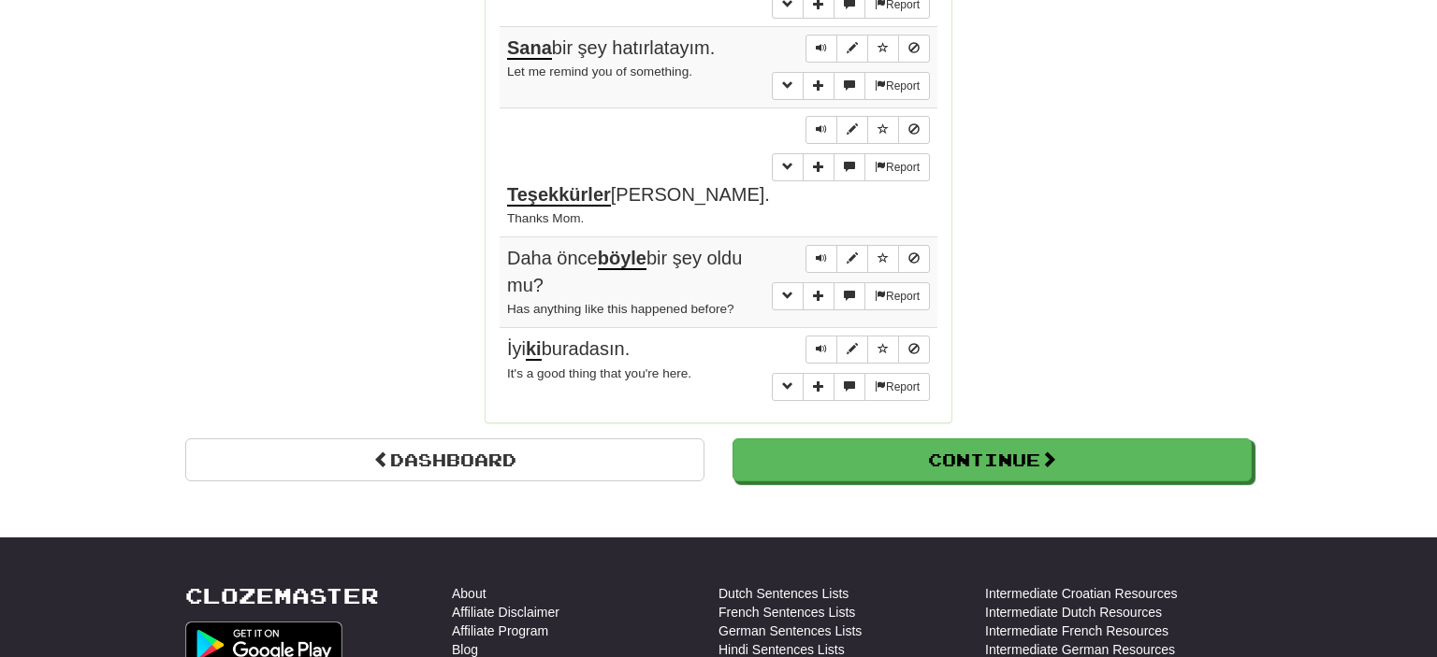
scroll to position [1707, 0]
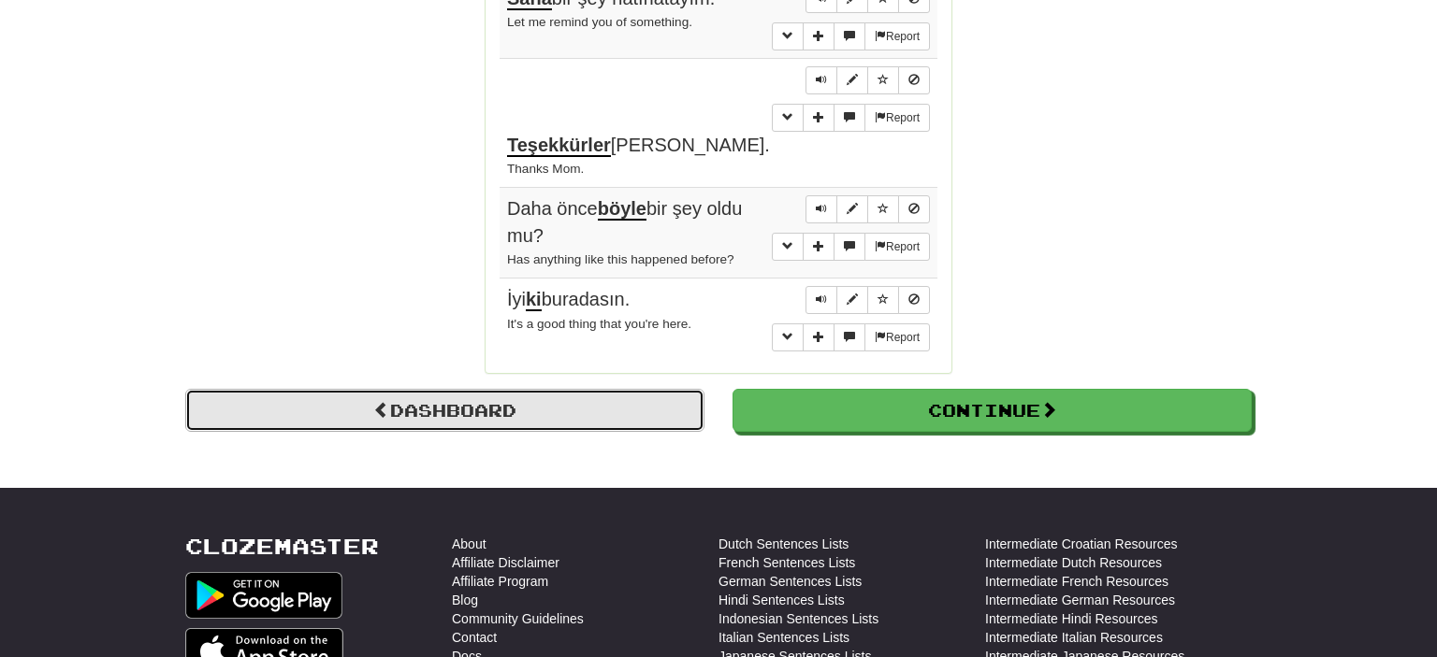
click at [574, 389] on link "Dashboard" at bounding box center [444, 410] width 519 height 43
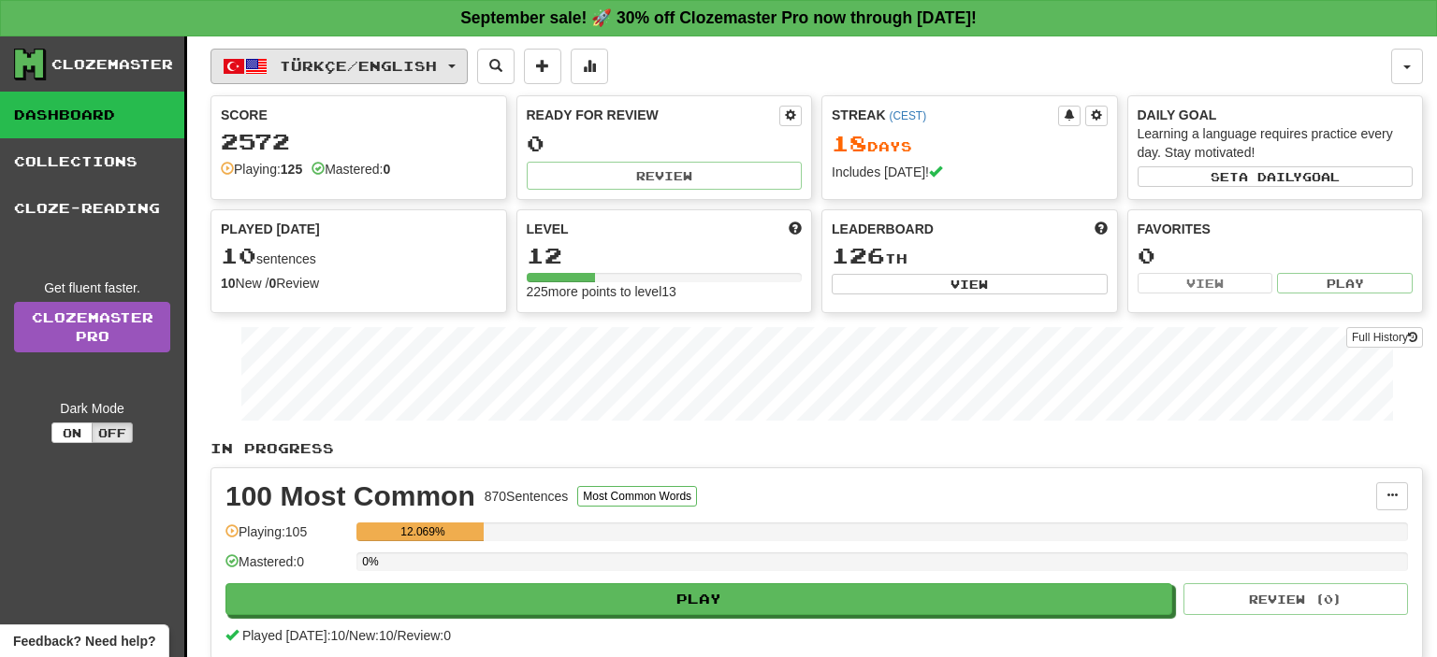
click at [437, 62] on span "Türkçe / English" at bounding box center [358, 66] width 157 height 16
